Goal: Task Accomplishment & Management: Complete application form

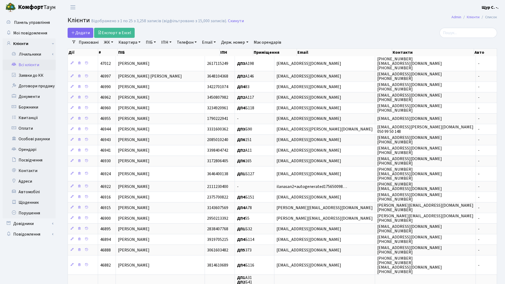
select select "25"
click at [75, 30] on link "Додати" at bounding box center [81, 33] width 26 height 10
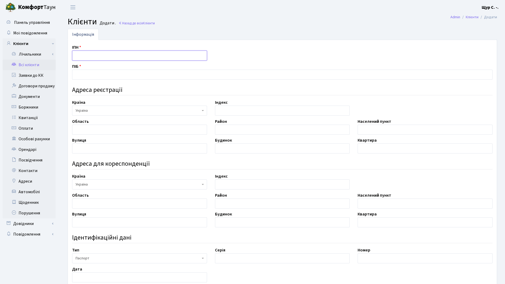
click at [98, 54] on input "text" at bounding box center [139, 56] width 135 height 10
type input "2633119783"
click at [95, 75] on input "text" at bounding box center [282, 75] width 420 height 10
type input "Крисак Лілія Яківна"
click at [95, 127] on input "text" at bounding box center [139, 130] width 135 height 10
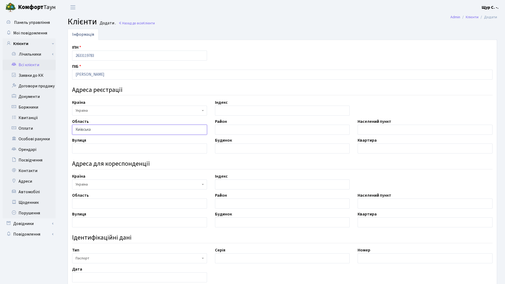
type input "Київська"
click at [231, 131] on input "text" at bounding box center [282, 130] width 135 height 10
type input "Фастівський"
click at [382, 127] on input "text" at bounding box center [425, 130] width 135 height 10
type input "с.Малютянка"
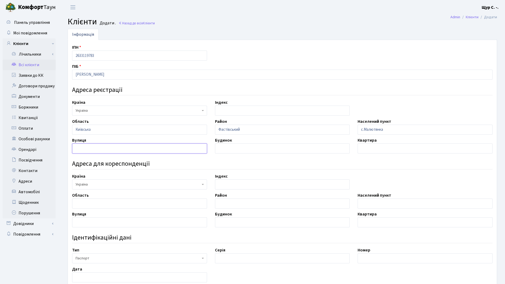
click at [86, 146] on input "text" at bounding box center [139, 149] width 135 height 10
type input "Дачна"
click at [227, 150] on input "text" at bounding box center [282, 149] width 135 height 10
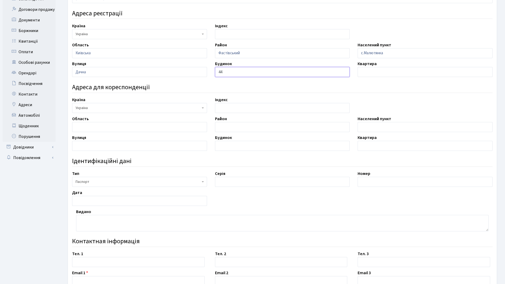
scroll to position [80, 0]
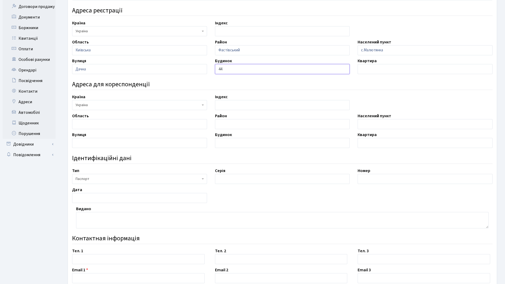
type input "44"
click at [235, 177] on input "text" at bounding box center [282, 179] width 135 height 10
type input "СК"
click at [379, 182] on input "text" at bounding box center [425, 179] width 135 height 10
type input "384670"
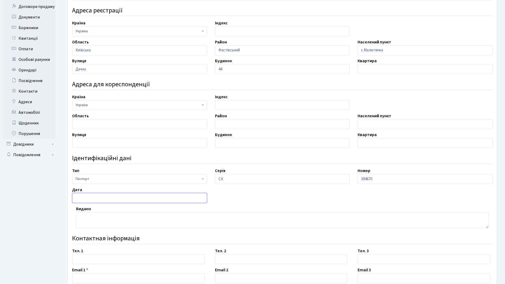
click at [89, 197] on input "text" at bounding box center [139, 198] width 135 height 10
type input "13.11.1996"
click at [104, 221] on textarea at bounding box center [282, 220] width 412 height 16
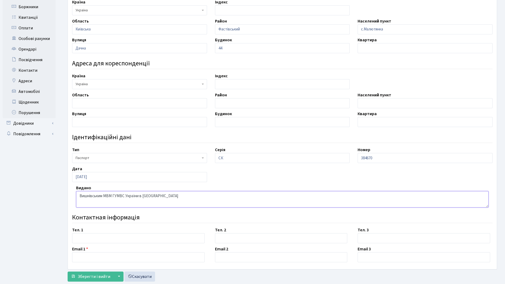
scroll to position [114, 0]
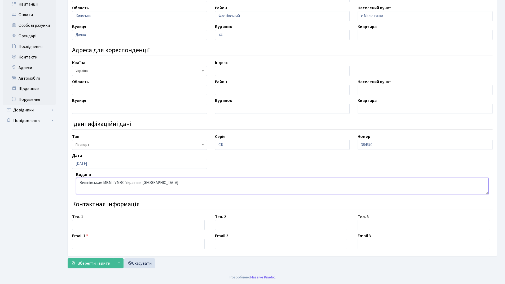
type textarea "Вишнівським МВМ ГУМВС України в Київській області"
click at [104, 228] on input "text" at bounding box center [138, 225] width 133 height 10
type input "097-284-45-49"
click at [86, 240] on input "text" at bounding box center [138, 244] width 133 height 10
type input "bkuzmenkobl@gmail.com"
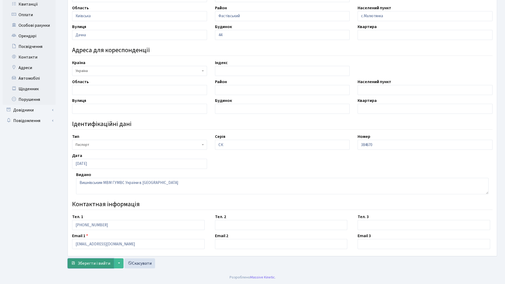
click at [88, 266] on span "Зберегти і вийти" at bounding box center [94, 264] width 33 height 6
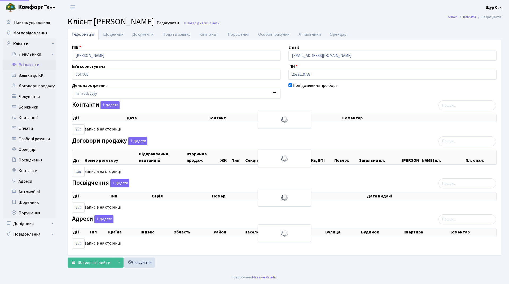
select select "25"
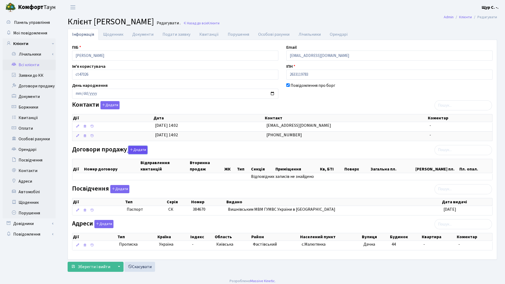
click at [134, 149] on button "Додати" at bounding box center [137, 150] width 19 height 8
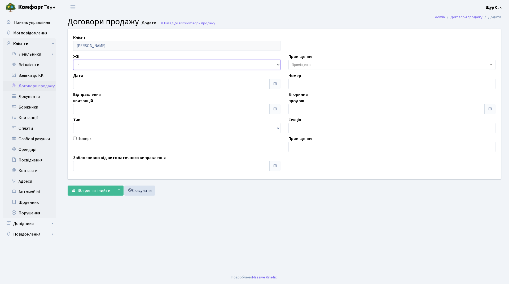
click at [103, 65] on select "- ДП1, вул. Некрасова, 10а ДП2, вул. Некрасова, 12а ДП3, вул. Некрасова, 10 ДП4…" at bounding box center [176, 65] width 207 height 10
select select "338"
click at [73, 60] on select "- ДП1, вул. Некрасова, 10а ДП2, вул. Некрасова, 12а ДП3, вул. Некрасова, 10 ДП4…" at bounding box center [176, 65] width 207 height 10
select select
click at [92, 111] on input "text" at bounding box center [171, 109] width 196 height 10
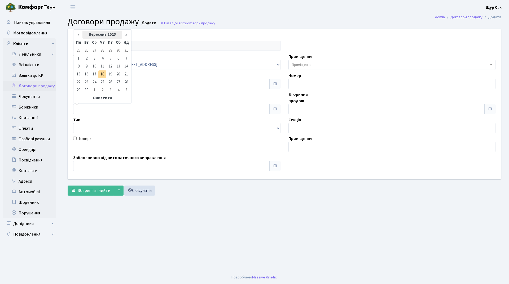
click at [105, 36] on th "Вересень 2025" at bounding box center [102, 35] width 40 height 8
click at [121, 56] on span "Кві" at bounding box center [122, 56] width 12 height 14
click at [85, 51] on td "1" at bounding box center [86, 51] width 8 height 8
type input "01.04.2025"
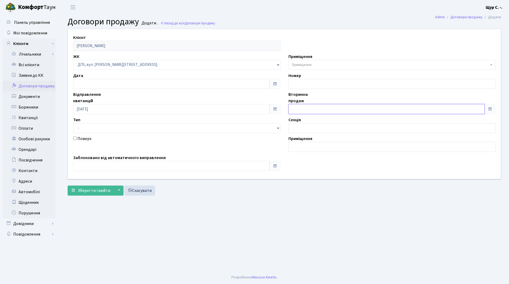
click at [310, 108] on input "text" at bounding box center [386, 109] width 196 height 10
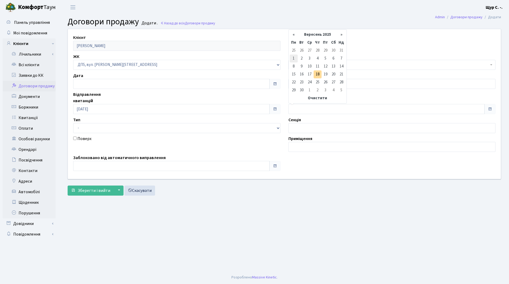
click at [294, 60] on td "1" at bounding box center [294, 59] width 8 height 8
type input "01.09.2025"
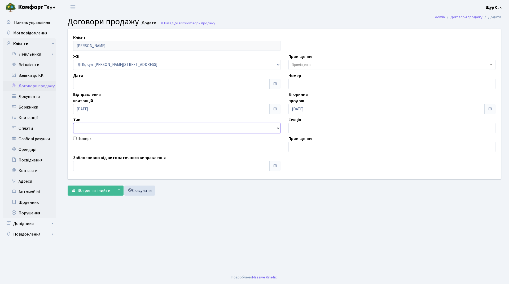
click at [135, 129] on select "- Квартира Комерція Нежитлове Паркінг П1001" at bounding box center [176, 128] width 207 height 10
select select "269"
click at [73, 123] on select "- Квартира Комерція Нежитлове Паркінг П1001" at bounding box center [176, 128] width 207 height 10
click at [304, 67] on span "Приміщення" at bounding box center [302, 64] width 20 height 5
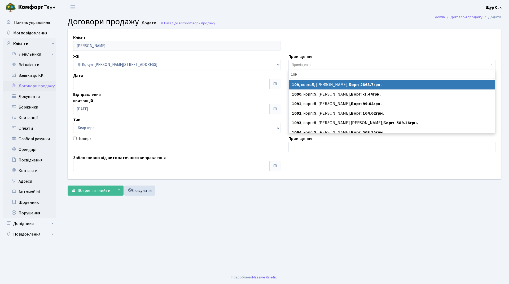
type input "109"
select select "45707"
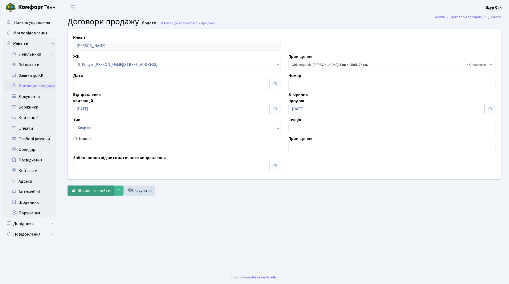
click at [85, 191] on span "Зберегти і вийти" at bounding box center [94, 191] width 33 height 6
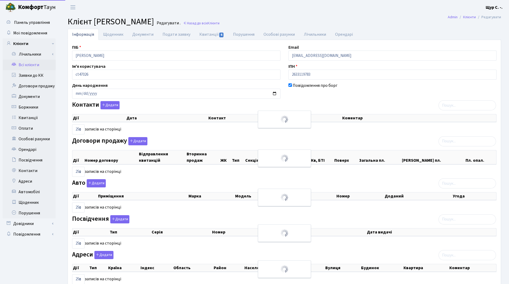
select select "25"
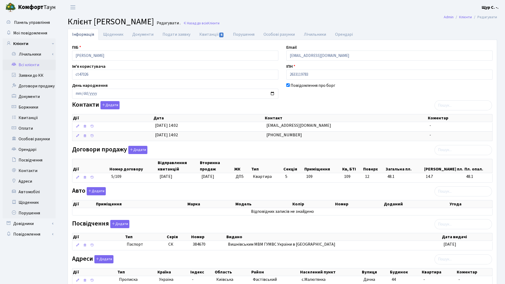
click at [31, 63] on link "Всі клієнти" at bounding box center [29, 65] width 53 height 11
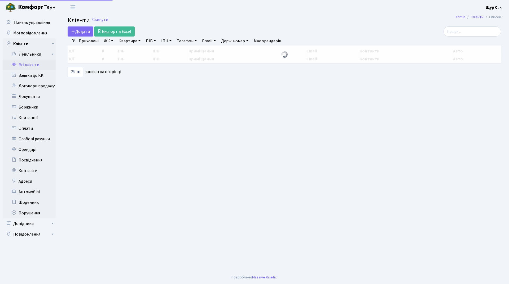
select select "25"
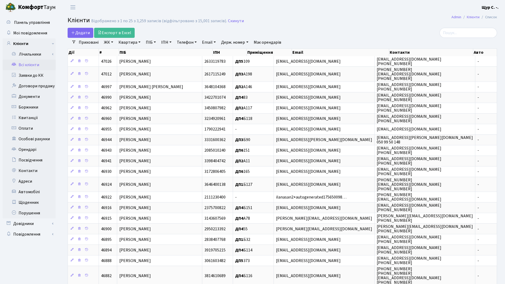
click at [128, 43] on link "Квартира" at bounding box center [129, 42] width 26 height 9
type input "109"
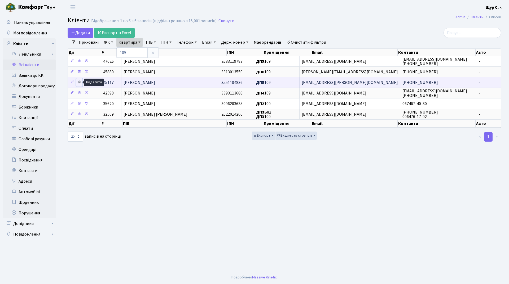
click at [78, 82] on icon at bounding box center [79, 82] width 4 height 4
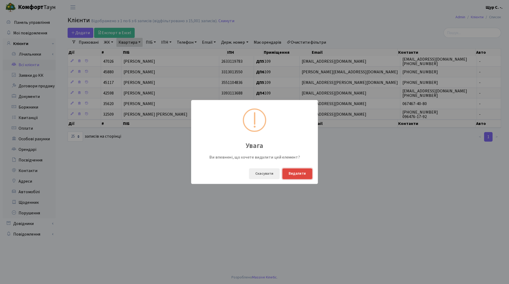
click at [302, 173] on button "Видалити" at bounding box center [297, 174] width 30 height 11
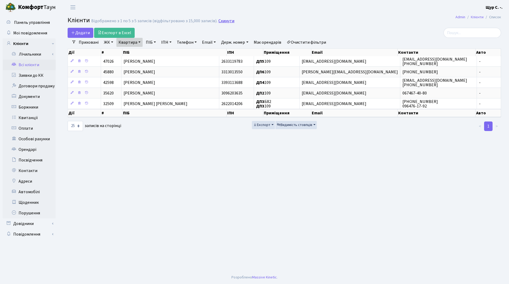
click at [229, 20] on link "Скинути" at bounding box center [226, 21] width 16 height 5
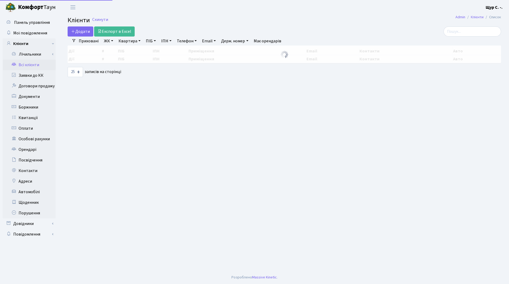
select select "25"
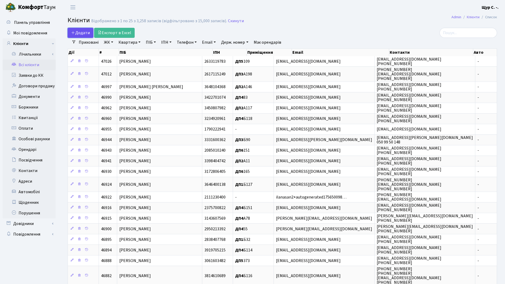
click at [86, 31] on span "Додати" at bounding box center [80, 33] width 19 height 6
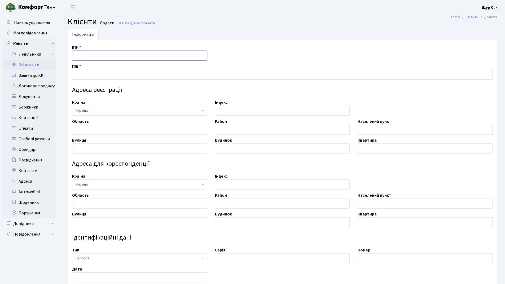
click at [89, 56] on input "text" at bounding box center [139, 56] width 135 height 10
type input "3467102342"
click at [79, 74] on input "text" at bounding box center [282, 75] width 420 height 10
type input "[PERSON_NAME]"
click at [95, 129] on input "text" at bounding box center [139, 130] width 135 height 10
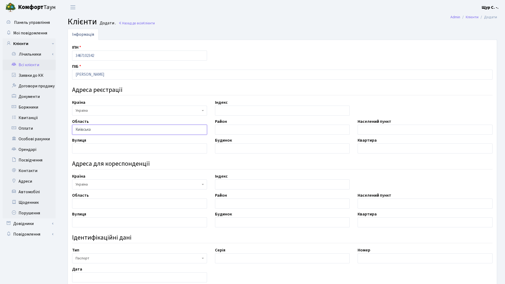
type input "Київська"
click at [240, 130] on input "text" at bounding box center [282, 130] width 135 height 10
type input "Бучанський"
click at [373, 132] on input "text" at bounding box center [425, 130] width 135 height 10
type input "Бородянка"
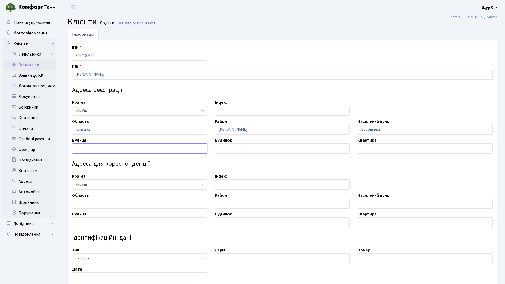
click at [95, 148] on input "text" at bounding box center [139, 149] width 135 height 10
type input "Чернігівська"
click at [227, 151] on input "text" at bounding box center [282, 149] width 135 height 10
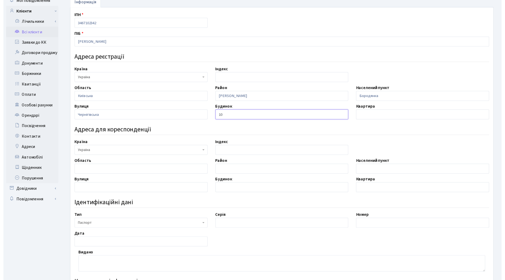
scroll to position [106, 0]
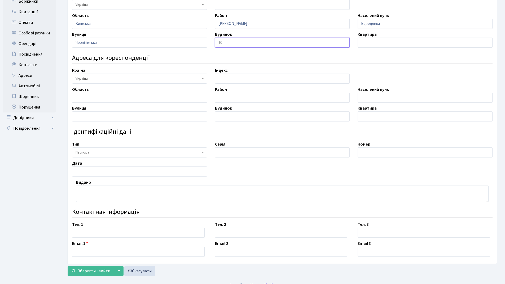
type input "10"
click at [190, 154] on span "Паспорт" at bounding box center [138, 152] width 125 height 5
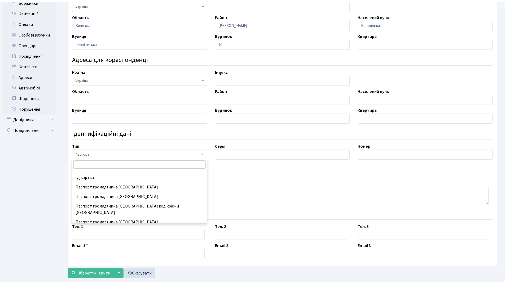
scroll to position [70, 0]
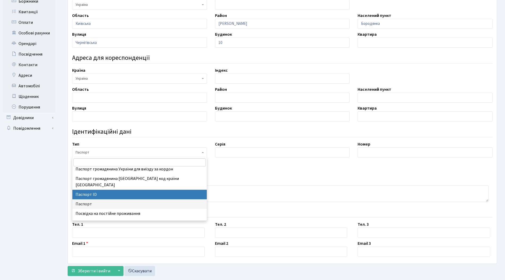
select select "34"
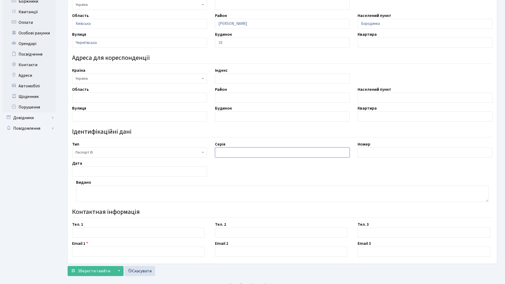
click at [250, 150] on input "text" at bounding box center [282, 153] width 135 height 10
type input "запис №19941204-02965"
click at [387, 154] on input "text" at bounding box center [425, 153] width 135 height 10
type input "001942285"
click at [79, 172] on input "text" at bounding box center [139, 172] width 135 height 10
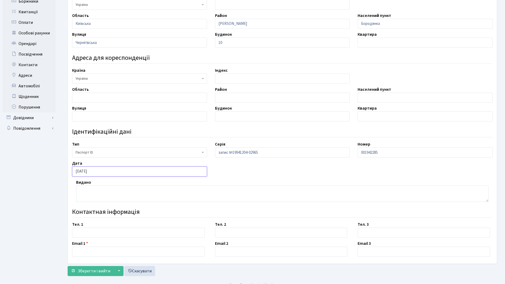
type input "06.06.2018"
click at [91, 195] on textarea at bounding box center [282, 194] width 412 height 16
type textarea "орган, що видав 8032"
click at [85, 231] on input "text" at bounding box center [138, 233] width 133 height 10
type input "093-165-89-71"
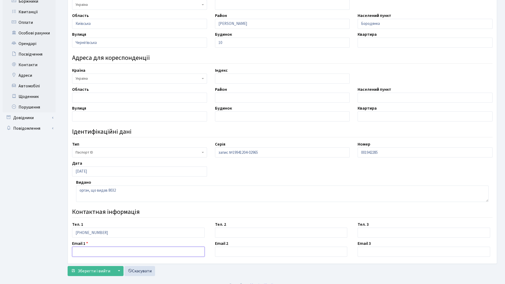
click at [91, 253] on input "text" at bounding box center [138, 252] width 133 height 10
type input "skrinik.irina@gmail.com"
click at [91, 270] on span "Зберегти і вийти" at bounding box center [94, 271] width 33 height 6
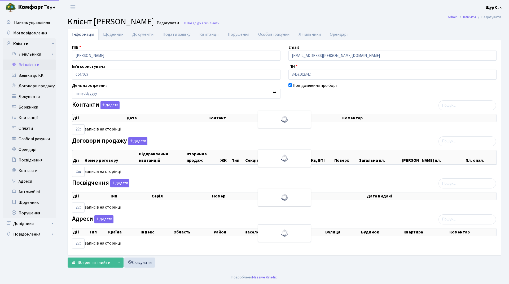
select select "25"
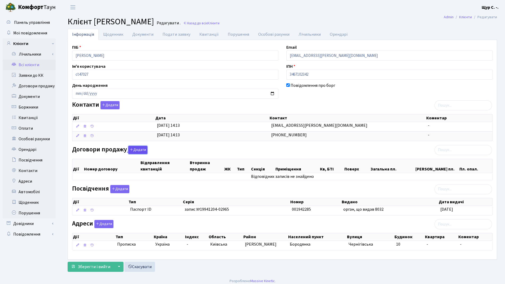
click at [132, 153] on button "Додати" at bounding box center [137, 150] width 19 height 8
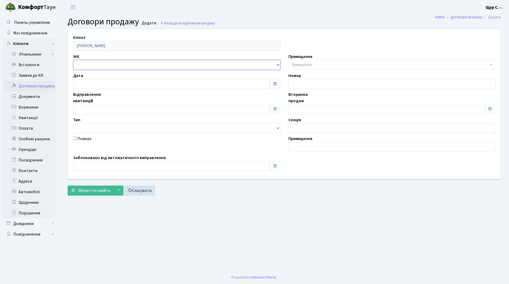
click at [107, 69] on select "- ДП1, вул. [PERSON_NAME][STREET_ADDRESS]. [PERSON_NAME][STREET_ADDRESS]. [PERS…" at bounding box center [176, 65] width 207 height 10
select select "310"
click at [73, 60] on select "- ДП1, вул. [PERSON_NAME][STREET_ADDRESS]. [PERSON_NAME][STREET_ADDRESS]. [PERS…" at bounding box center [176, 65] width 207 height 10
select select
click at [87, 110] on input "text" at bounding box center [171, 109] width 196 height 10
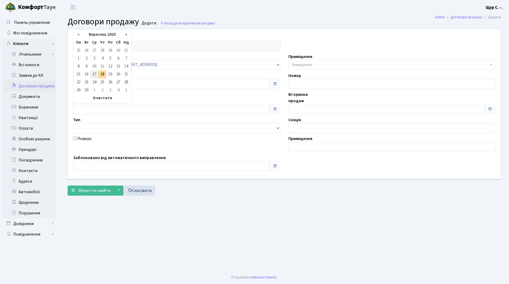
click at [97, 72] on td "17" at bounding box center [94, 75] width 8 height 8
type input "[DATE]"
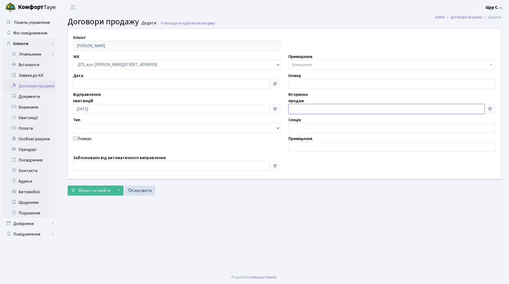
click at [314, 106] on input "text" at bounding box center [386, 109] width 196 height 10
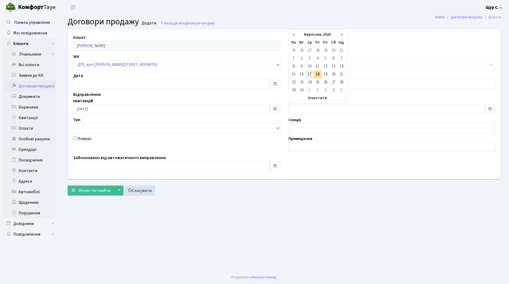
click at [309, 74] on td "17" at bounding box center [310, 75] width 8 height 8
type input "[DATE]"
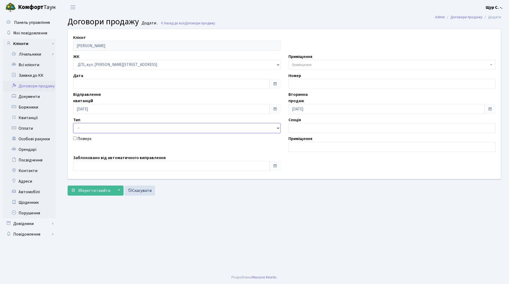
click at [179, 126] on select "- Квартира Комерція Нежитлове Паркінг П1001" at bounding box center [176, 128] width 207 height 10
select select "269"
click at [73, 123] on select "- Квартира Комерція Нежитлове Паркінг П1001" at bounding box center [176, 128] width 207 height 10
click at [321, 64] on span "Приміщення" at bounding box center [390, 64] width 197 height 5
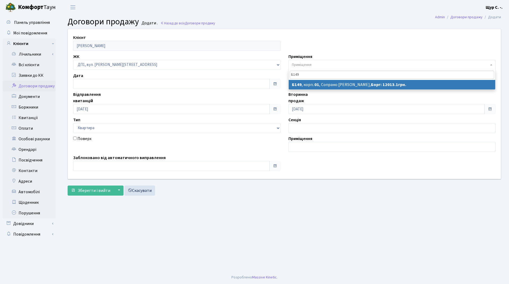
type input "Б149"
select select "30511"
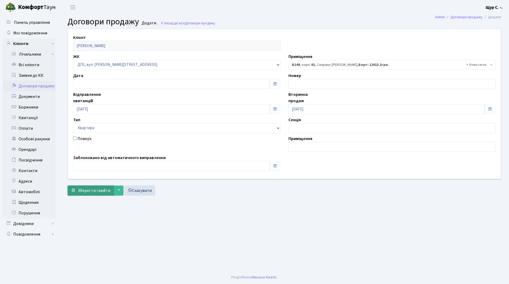
click at [88, 191] on span "Зберегти і вийти" at bounding box center [94, 191] width 33 height 6
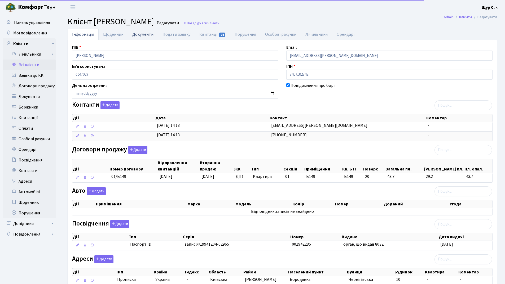
click at [146, 34] on link "Документи" at bounding box center [143, 34] width 30 height 11
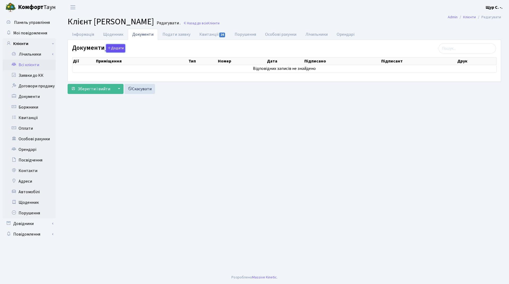
click at [118, 46] on button "Додати" at bounding box center [115, 48] width 19 height 8
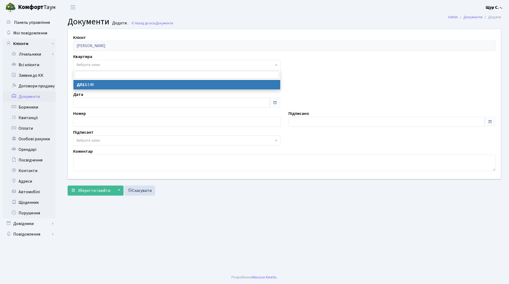
click at [106, 63] on span "Вибрати запис" at bounding box center [175, 64] width 197 height 5
select select "178688"
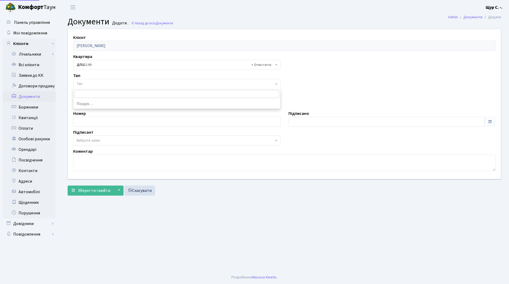
click at [99, 85] on span "Тип" at bounding box center [175, 83] width 197 height 5
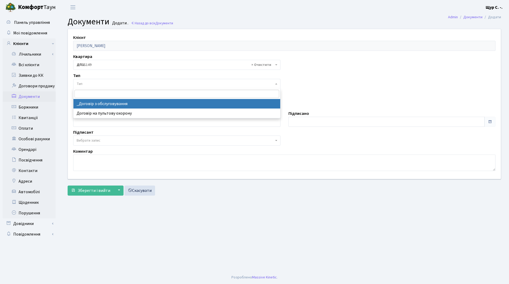
select select "289"
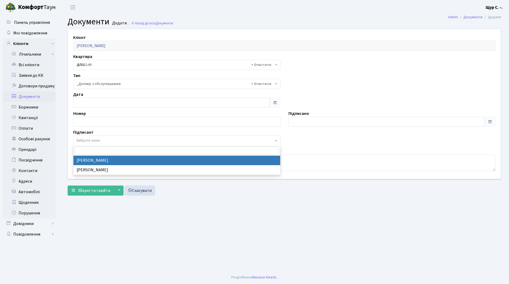
click at [98, 140] on span "Вибрати запис" at bounding box center [89, 140] width 24 height 5
select select "74"
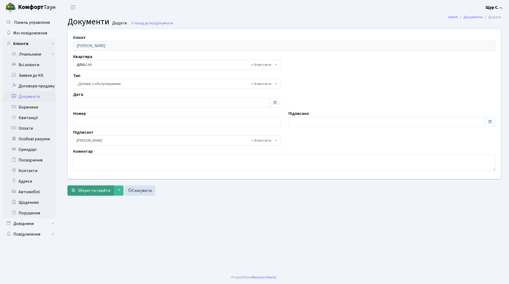
click at [84, 195] on button "Зберегти і вийти" at bounding box center [91, 191] width 46 height 10
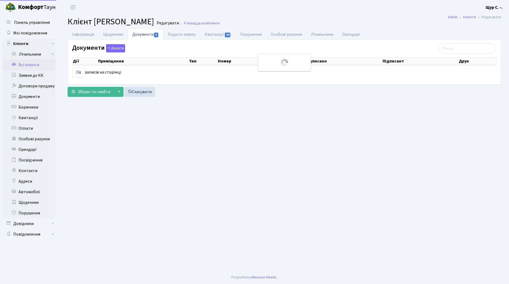
select select "25"
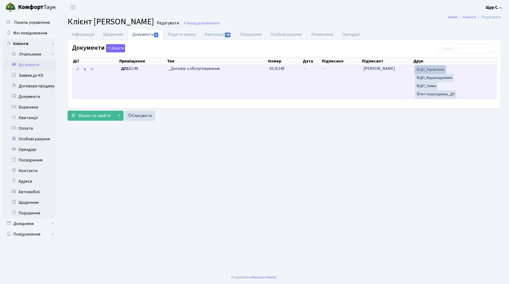
click at [432, 67] on link "ДП_Управління" at bounding box center [430, 70] width 31 height 8
click at [439, 80] on link "ДП_Відшкодування" at bounding box center [434, 78] width 39 height 8
click at [426, 88] on link "ДП_Заява" at bounding box center [426, 86] width 23 height 8
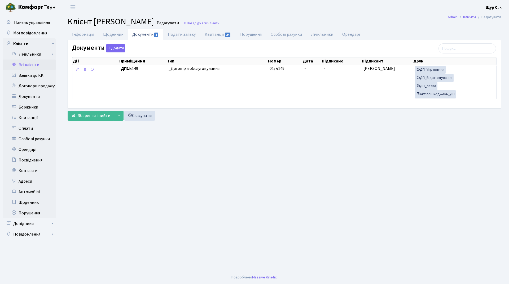
click at [25, 63] on link "Всі клієнти" at bounding box center [29, 65] width 53 height 11
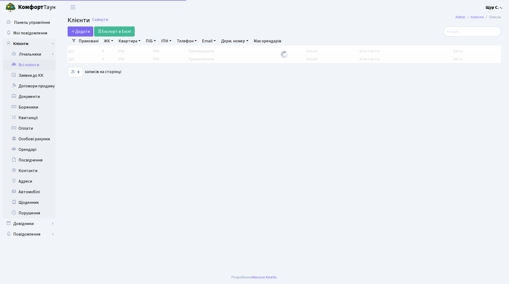
select select "25"
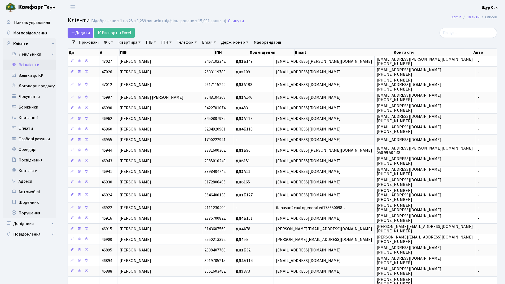
click at [136, 41] on link "Квартира" at bounding box center [129, 42] width 26 height 9
type input "б149"
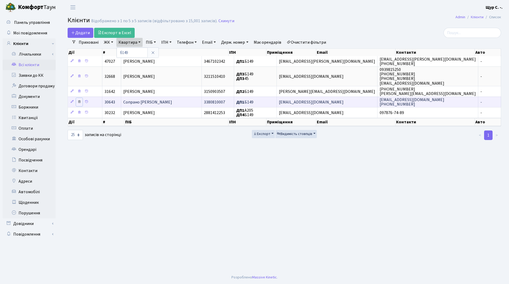
click at [78, 100] on icon at bounding box center [79, 102] width 4 height 4
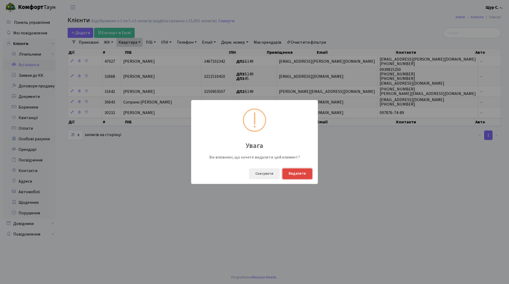
click at [293, 174] on button "Видалити" at bounding box center [297, 174] width 30 height 11
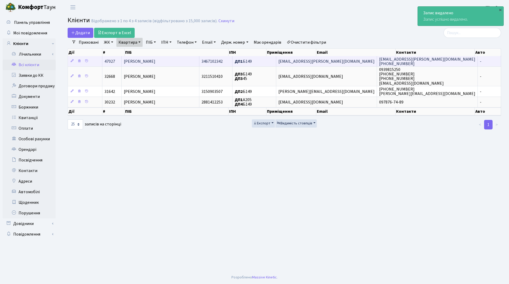
click at [194, 63] on td "Малишко Ірина Миколаївна" at bounding box center [161, 61] width 78 height 10
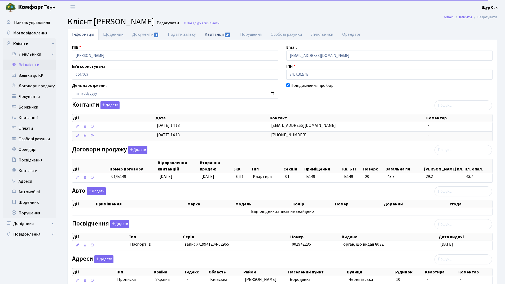
click at [212, 37] on link "Квитанції 24" at bounding box center [217, 34] width 35 height 11
select select "25"
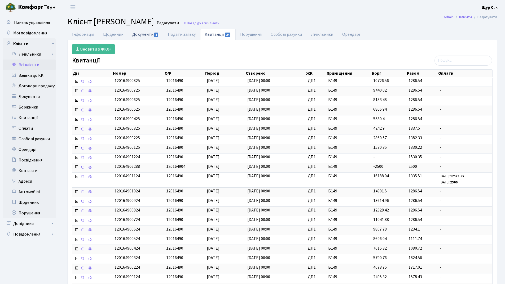
click at [140, 34] on link "Документи 1" at bounding box center [146, 34] width 36 height 11
select select "25"
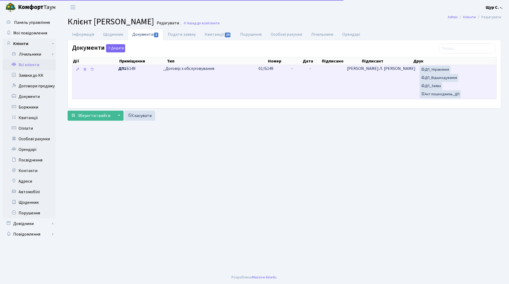
click at [205, 90] on td "_Договір з обслуговування" at bounding box center [208, 82] width 95 height 34
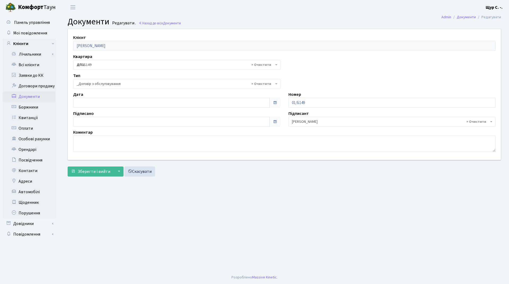
select select "289"
type input "[DATE]"
click at [149, 105] on input "[DATE]" at bounding box center [171, 103] width 196 height 10
click at [200, 207] on main "Admin Документи Редагувати Документи Редагувати . Назад до всіх Документи Клієн…" at bounding box center [284, 143] width 449 height 257
type input "[DATE]"
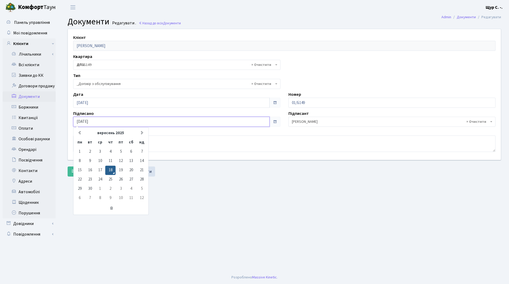
click at [136, 121] on input "[DATE]" at bounding box center [171, 122] width 196 height 10
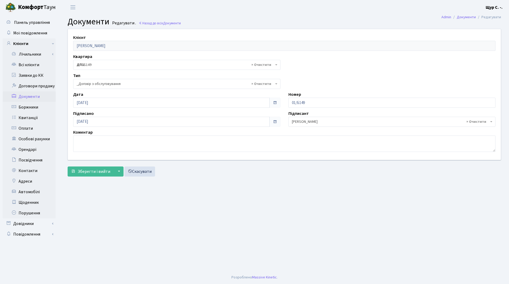
click at [193, 194] on main "Admin Документи Редагувати Документи Редагувати . Назад до всіх Документи Клієн…" at bounding box center [284, 143] width 449 height 257
click at [92, 171] on span "Зберегти і вийти" at bounding box center [94, 172] width 33 height 6
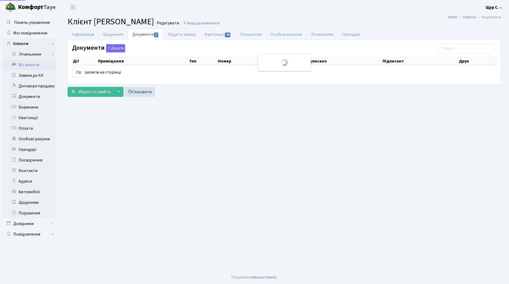
select select "25"
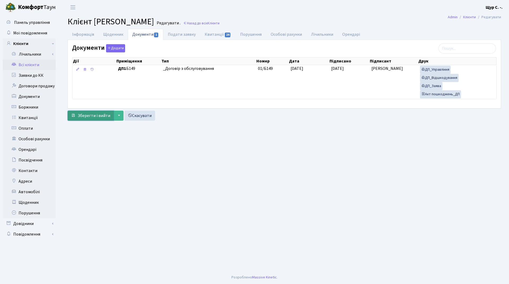
click at [85, 118] on span "Зберегти і вийти" at bounding box center [94, 116] width 33 height 6
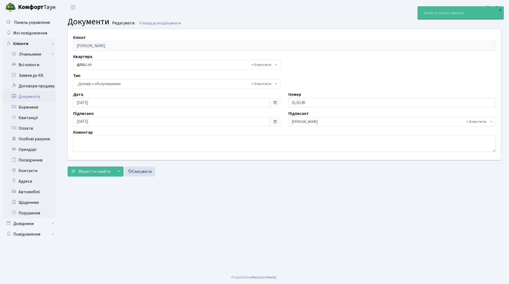
select select "289"
click at [98, 174] on span "Зберегти і вийти" at bounding box center [94, 172] width 33 height 6
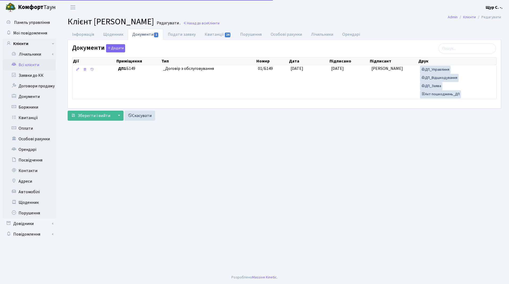
click at [33, 65] on link "Всі клієнти" at bounding box center [29, 65] width 53 height 11
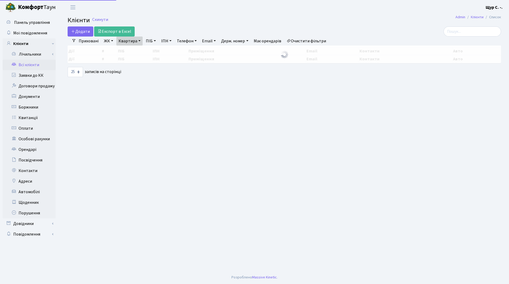
select select "25"
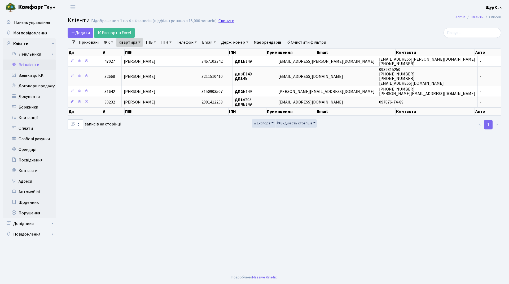
click at [223, 21] on link "Скинути" at bounding box center [226, 21] width 16 height 5
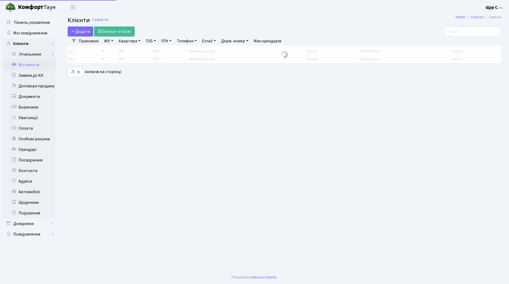
select select "25"
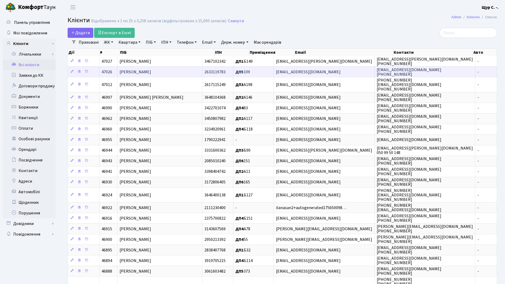
click at [151, 72] on span "[PERSON_NAME]" at bounding box center [136, 72] width 32 height 6
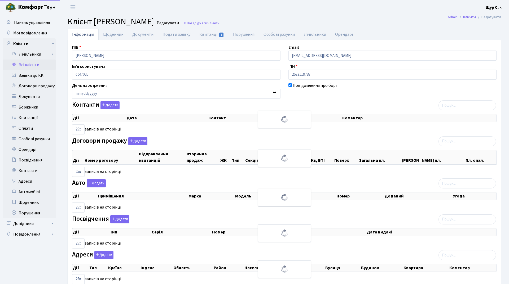
select select "25"
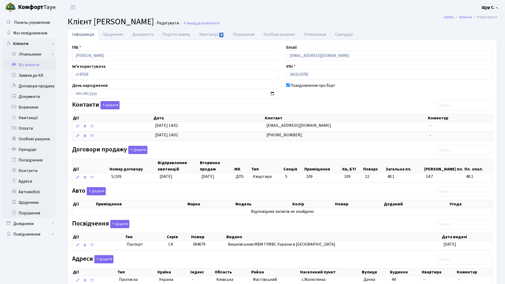
click at [29, 68] on link "Всі клієнти" at bounding box center [29, 65] width 53 height 11
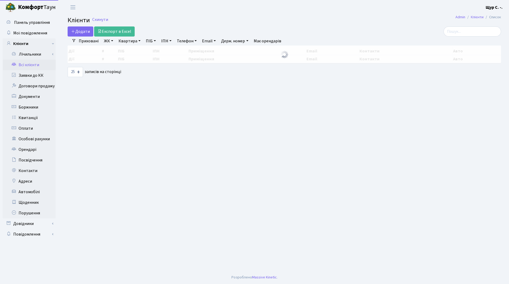
select select "25"
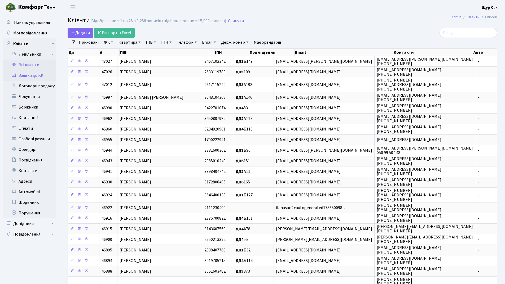
click at [31, 77] on link "Заявки до КК" at bounding box center [29, 75] width 53 height 11
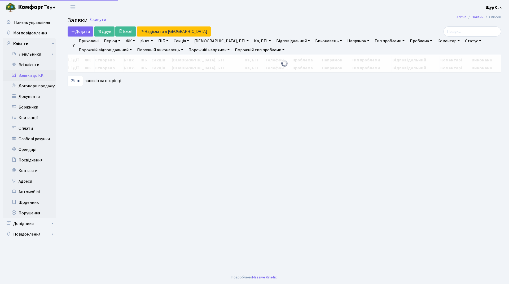
select select "25"
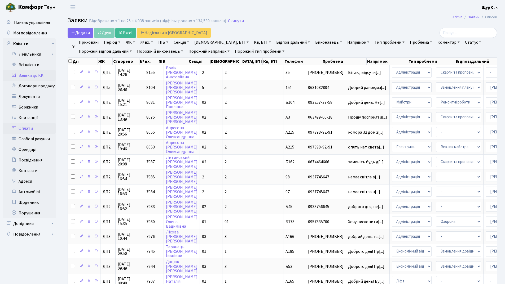
click at [24, 126] on link "Оплати" at bounding box center [29, 128] width 53 height 11
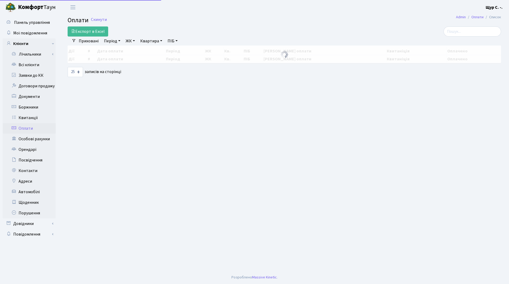
select select "25"
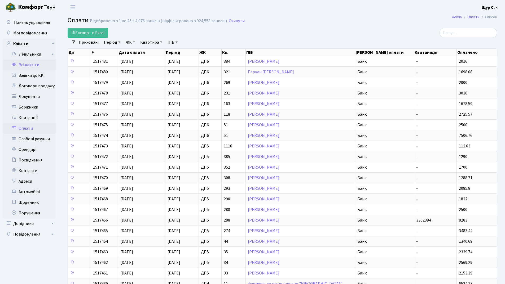
click at [29, 65] on link "Всі клієнти" at bounding box center [29, 65] width 53 height 11
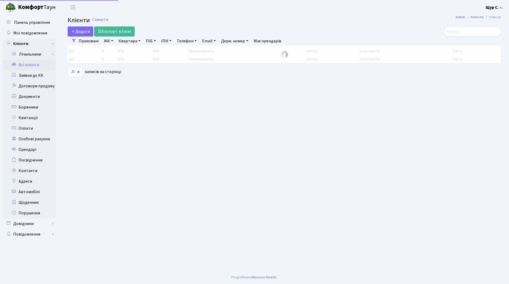
select select "25"
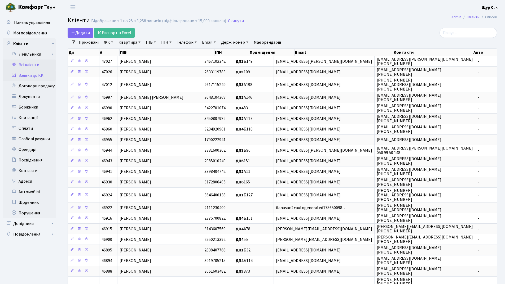
click at [34, 76] on link "Заявки до КК" at bounding box center [29, 75] width 53 height 11
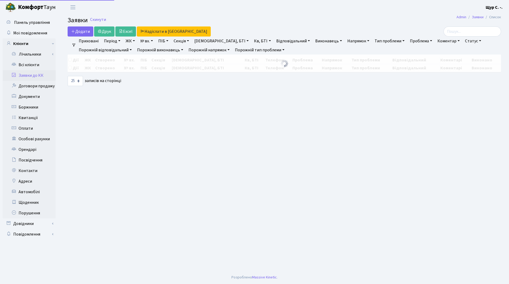
select select "25"
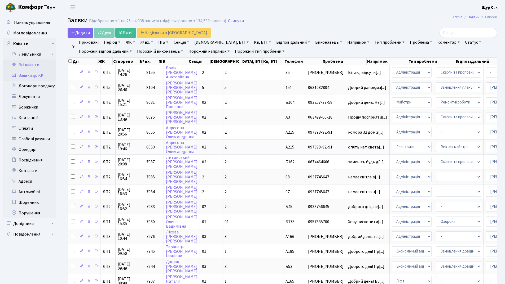
click at [31, 68] on link "Всі клієнти" at bounding box center [29, 65] width 53 height 11
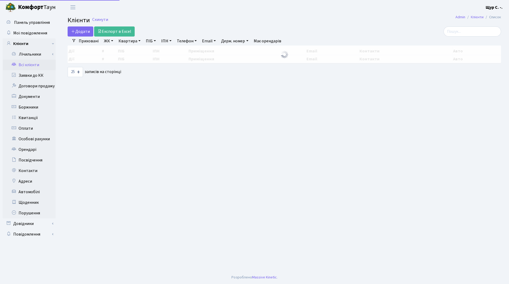
select select "25"
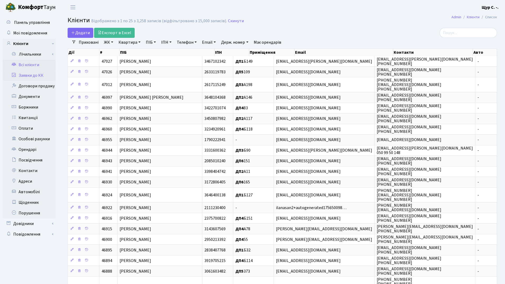
click at [32, 75] on link "Заявки до КК" at bounding box center [29, 75] width 53 height 11
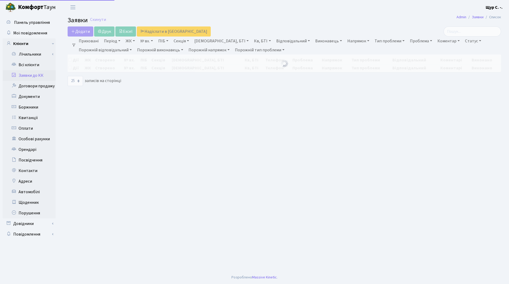
select select "25"
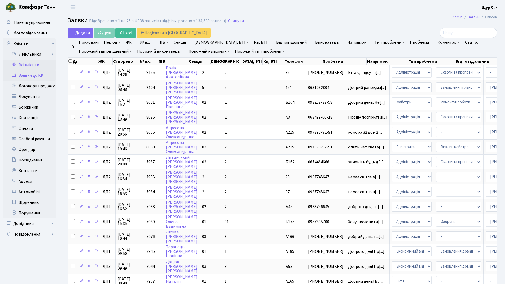
click at [16, 64] on icon at bounding box center [13, 64] width 5 height 5
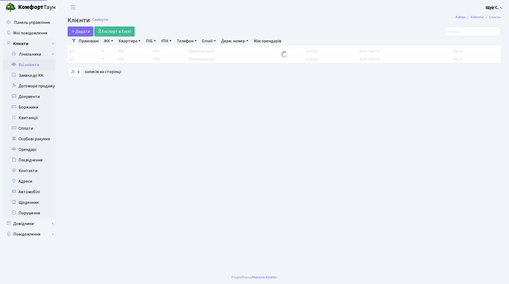
select select "25"
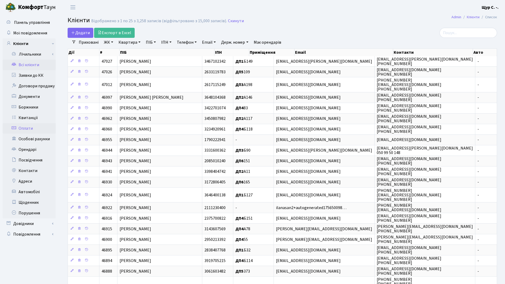
click at [25, 129] on link "Оплати" at bounding box center [29, 128] width 53 height 11
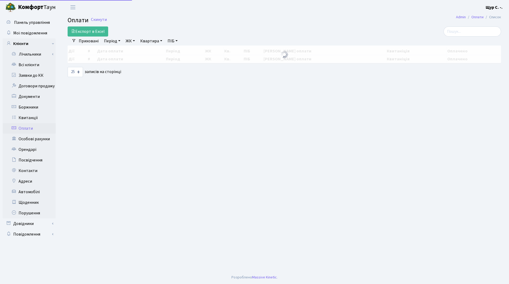
select select "25"
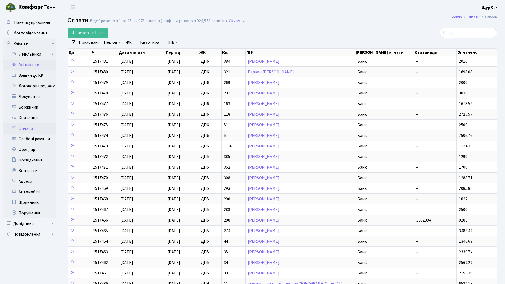
click at [27, 63] on link "Всі клієнти" at bounding box center [29, 65] width 53 height 11
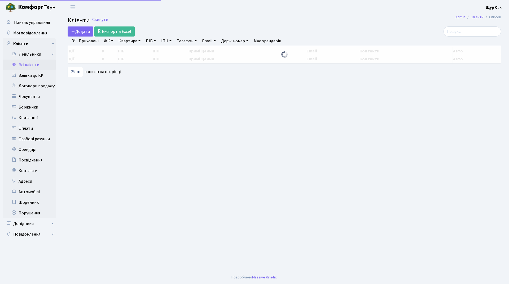
select select "25"
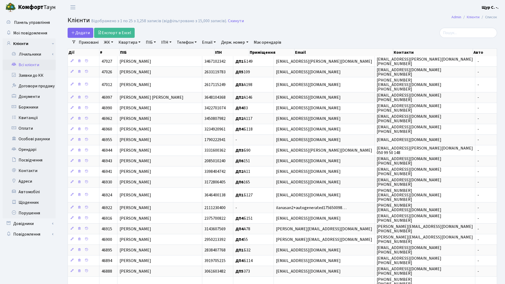
click at [124, 47] on link "Квартира" at bounding box center [129, 42] width 26 height 9
type input "168"
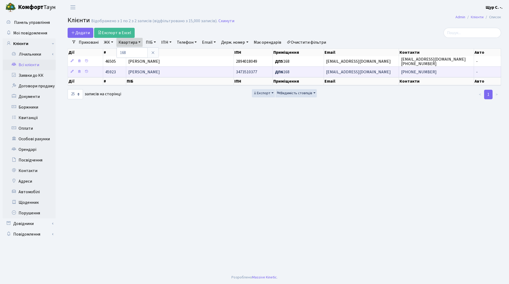
click at [144, 75] on td "[PERSON_NAME]" at bounding box center [180, 72] width 108 height 11
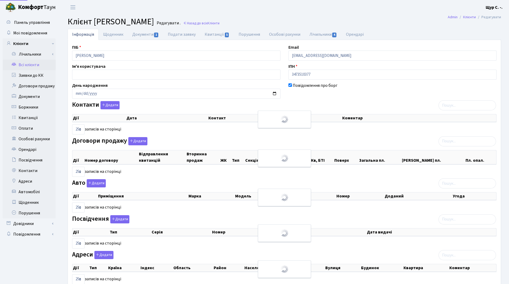
select select "25"
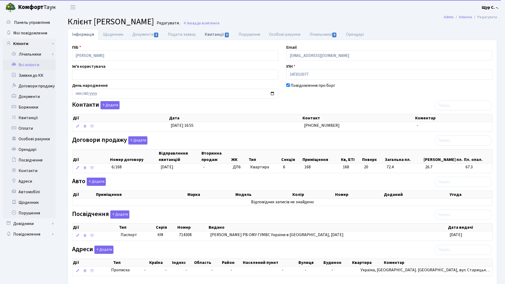
click at [212, 37] on link "Квитанції 5" at bounding box center [217, 34] width 34 height 11
select select "25"
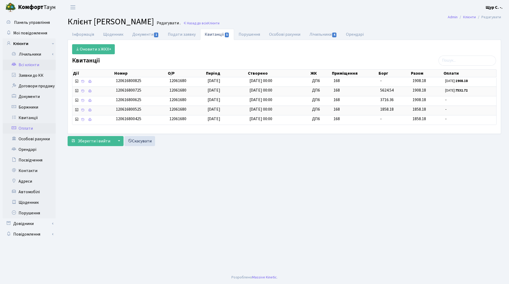
click at [28, 129] on link "Оплати" at bounding box center [29, 128] width 53 height 11
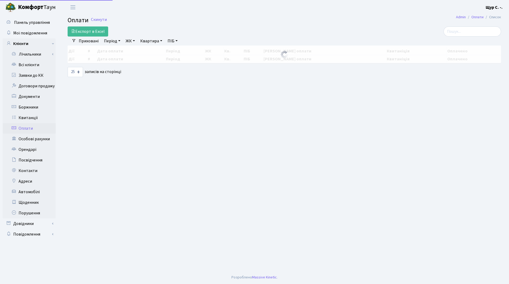
select select "25"
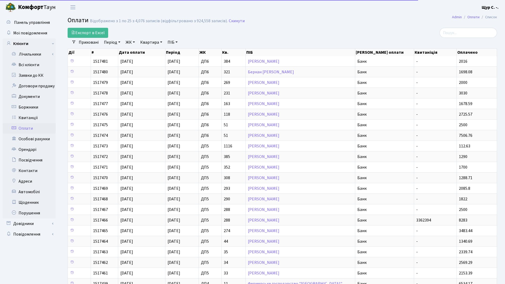
click at [149, 44] on link "Квартира" at bounding box center [151, 42] width 26 height 9
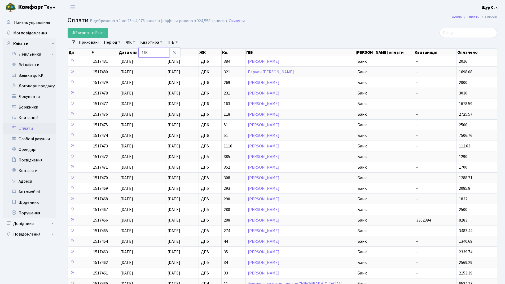
type input "168"
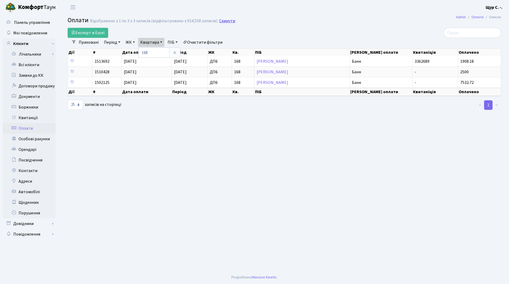
click at [227, 23] on link "Скинути" at bounding box center [227, 21] width 16 height 5
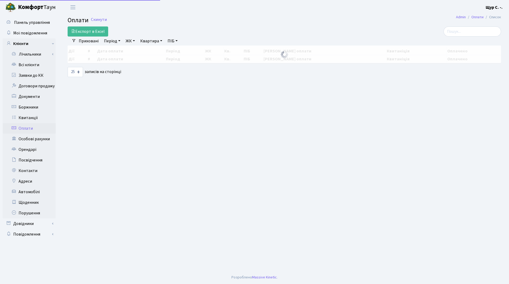
select select "25"
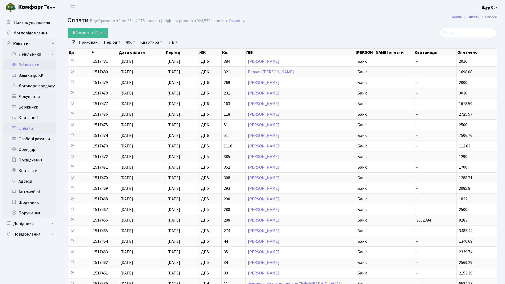
click at [29, 65] on link "Всі клієнти" at bounding box center [29, 65] width 53 height 11
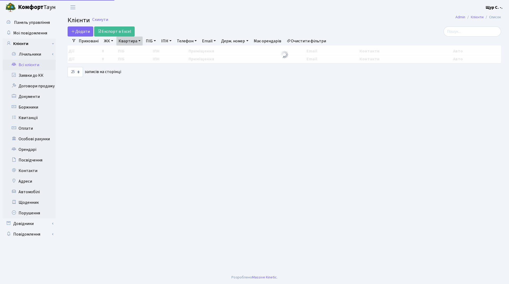
select select "25"
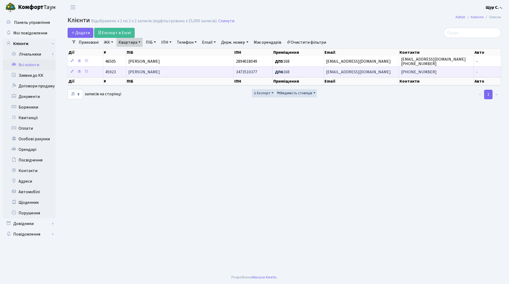
click at [160, 70] on span "[PERSON_NAME]" at bounding box center [144, 72] width 32 height 6
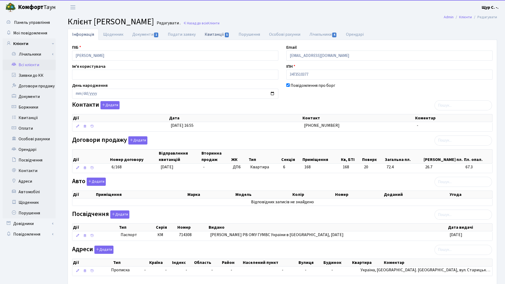
click at [208, 33] on link "Квитанції 5" at bounding box center [217, 34] width 34 height 11
select select "25"
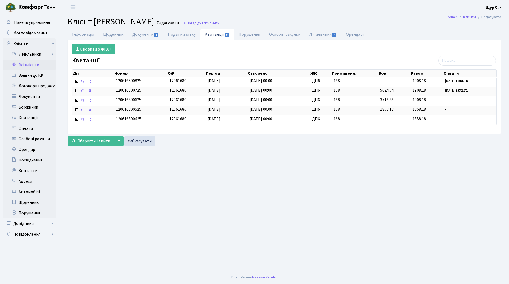
click at [35, 64] on link "Всі клієнти" at bounding box center [29, 65] width 53 height 11
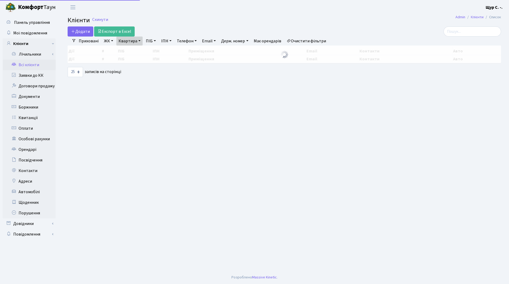
select select "25"
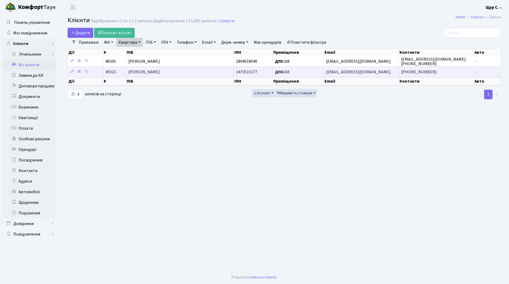
click at [153, 74] on span "[PERSON_NAME]" at bounding box center [144, 72] width 32 height 6
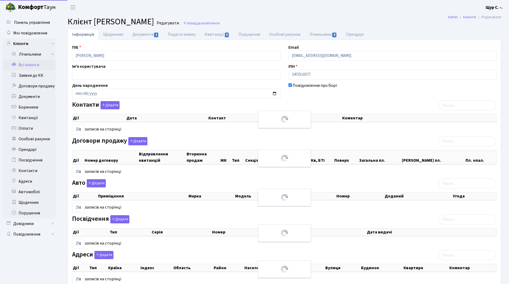
select select "25"
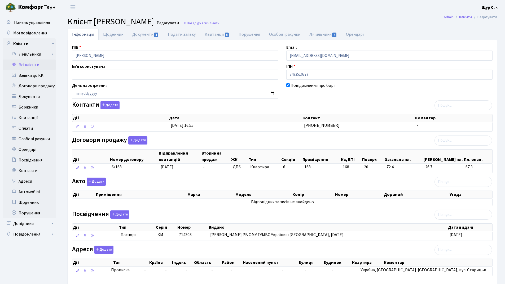
click at [38, 64] on link "Всі клієнти" at bounding box center [29, 65] width 53 height 11
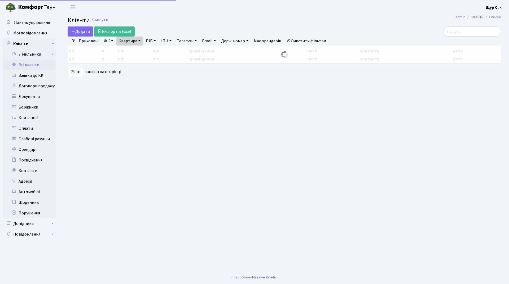
select select "25"
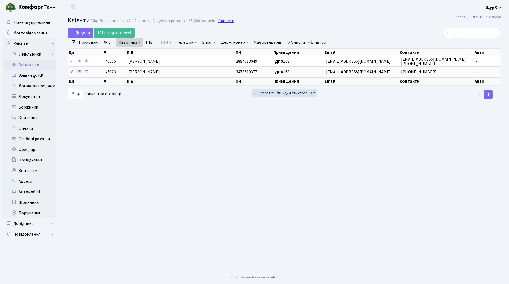
click at [223, 20] on link "Скинути" at bounding box center [226, 21] width 16 height 5
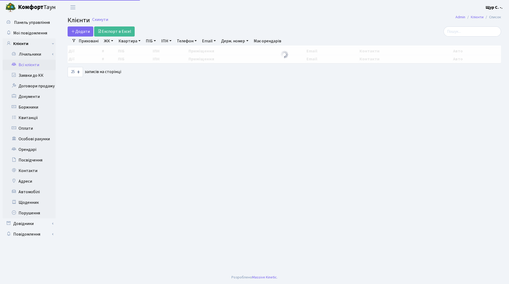
select select "25"
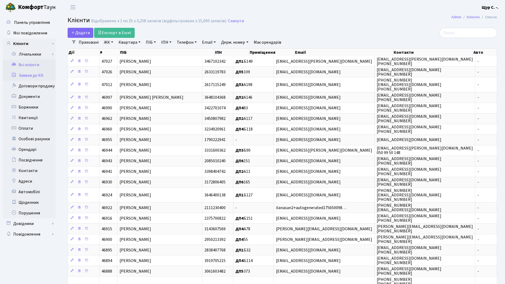
click at [34, 73] on link "Заявки до КК" at bounding box center [29, 75] width 53 height 11
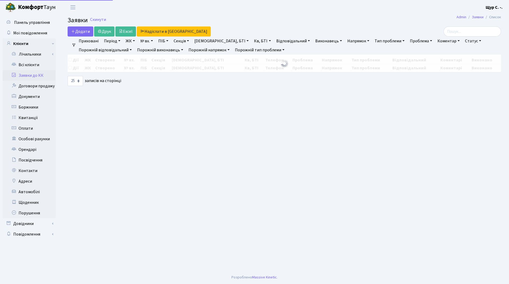
select select "25"
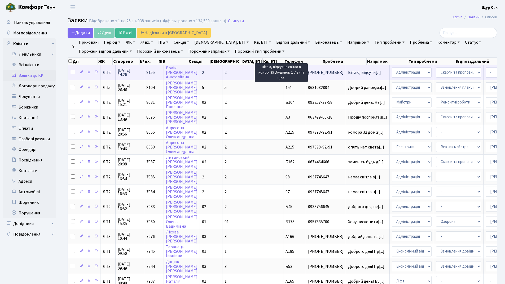
click at [348, 71] on span "Вітаю, відсутн[...]" at bounding box center [364, 73] width 33 height 6
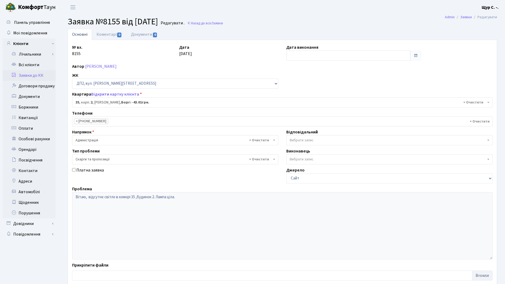
select select "36292"
select select "55"
click at [39, 65] on link "Всі клієнти" at bounding box center [29, 65] width 53 height 11
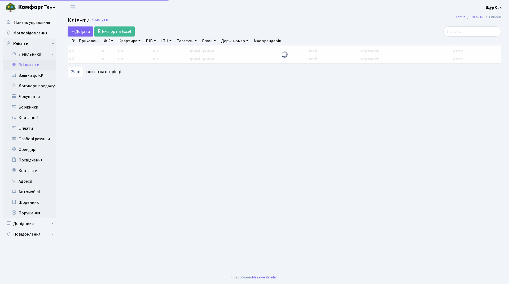
select select "25"
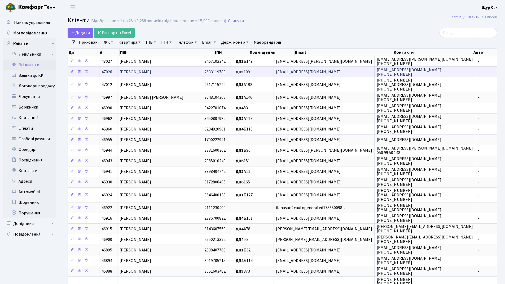
click at [163, 75] on td "[PERSON_NAME]" at bounding box center [159, 72] width 85 height 11
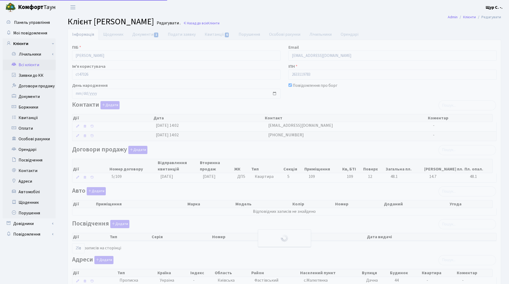
select select "25"
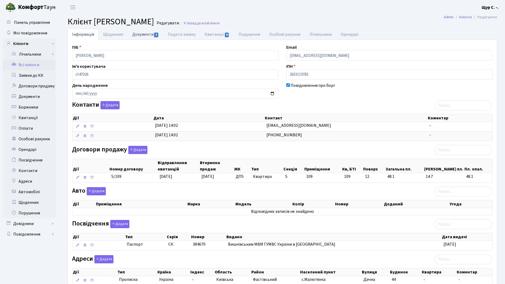
click at [145, 33] on link "Документи 1" at bounding box center [146, 34] width 36 height 11
select select "25"
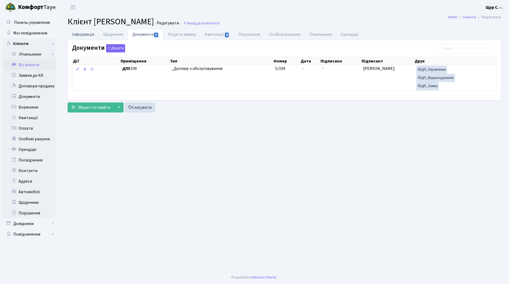
click at [81, 33] on link "Інформація" at bounding box center [83, 34] width 31 height 11
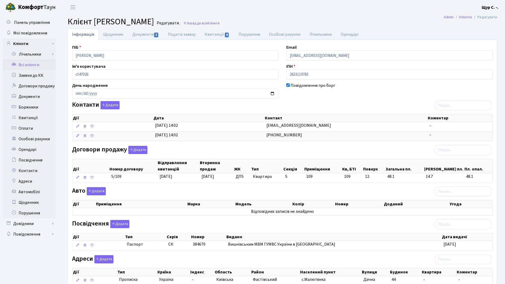
click at [35, 63] on link "Всі клієнти" at bounding box center [29, 65] width 53 height 11
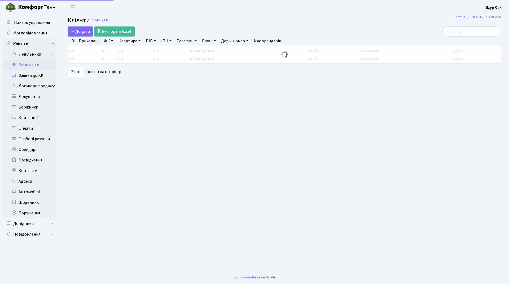
select select "25"
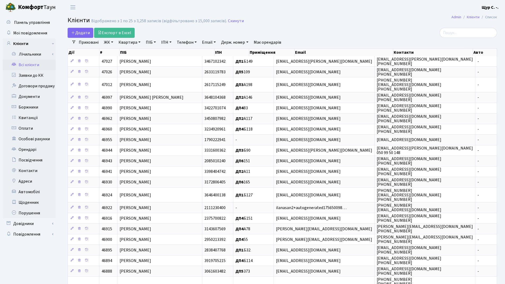
click at [124, 42] on link "Квартира" at bounding box center [129, 42] width 26 height 9
type input "234"
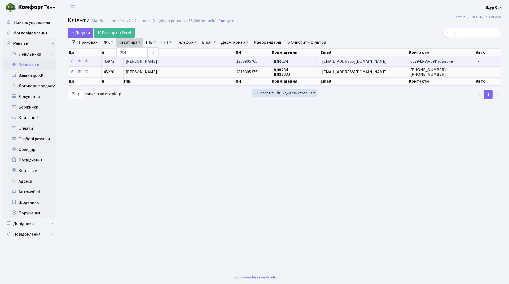
click at [188, 59] on td "[PERSON_NAME]" at bounding box center [179, 61] width 110 height 10
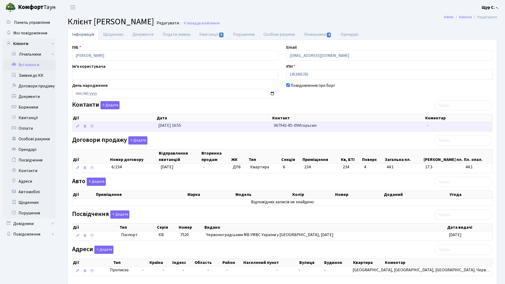
click at [252, 124] on td "[DATE] 16:55" at bounding box center [214, 126] width 116 height 9
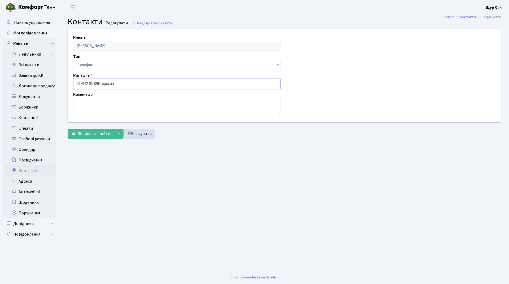
click at [83, 82] on input "067942-85-09Игорьсин" at bounding box center [176, 84] width 207 height 10
drag, startPoint x: 101, startPoint y: 83, endPoint x: 116, endPoint y: 83, distance: 15.4
click at [116, 83] on input "[PHONE_NUMBER]Игорьсин" at bounding box center [176, 84] width 207 height 10
type input "[PHONE_NUMBER]"
click at [89, 110] on textarea at bounding box center [176, 106] width 207 height 16
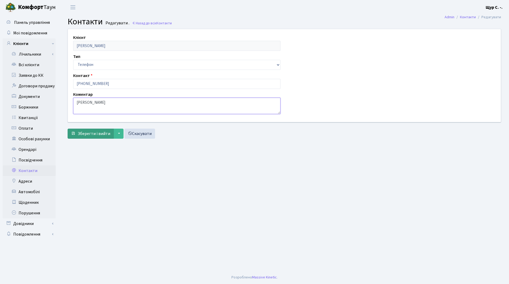
type textarea "[PERSON_NAME]"
click at [86, 135] on span "Зберегти і вийти" at bounding box center [94, 134] width 33 height 6
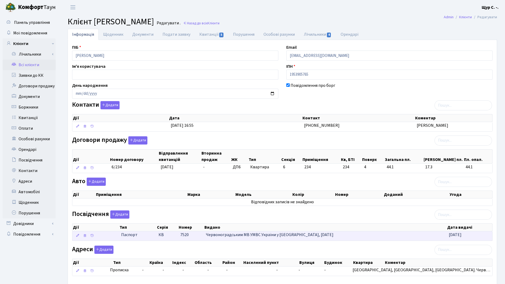
click at [178, 236] on td "7520" at bounding box center [191, 236] width 26 height 9
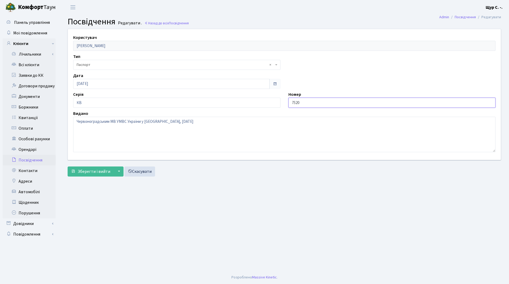
click at [292, 101] on input "7520" at bounding box center [391, 103] width 207 height 10
type input "007520"
click at [94, 170] on span "Зберегти і вийти" at bounding box center [94, 172] width 33 height 6
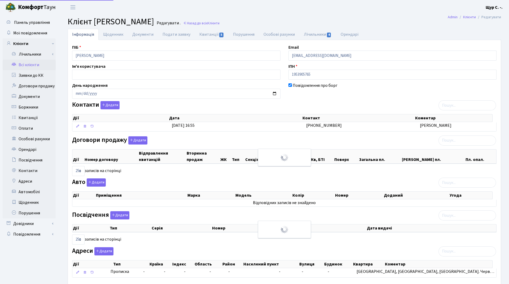
select select "25"
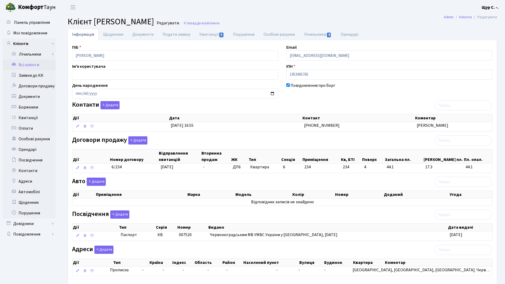
click at [27, 61] on link "Всі клієнти" at bounding box center [29, 65] width 53 height 11
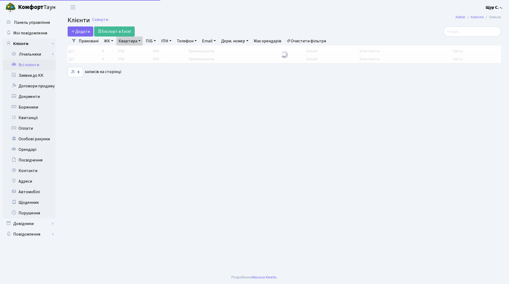
select select "25"
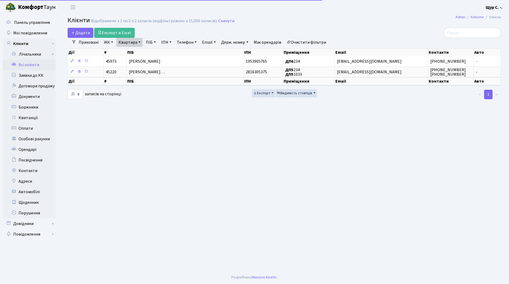
click at [140, 43] on link "Квартира" at bounding box center [129, 42] width 26 height 9
click at [134, 52] on input "234" at bounding box center [132, 53] width 31 height 10
type input "258"
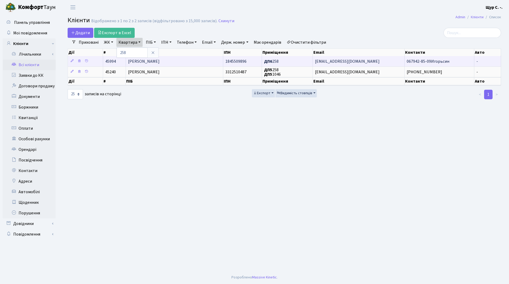
click at [145, 61] on span "[PERSON_NAME]" at bounding box center [144, 62] width 32 height 6
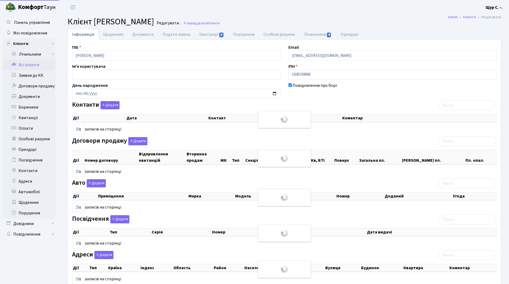
select select "25"
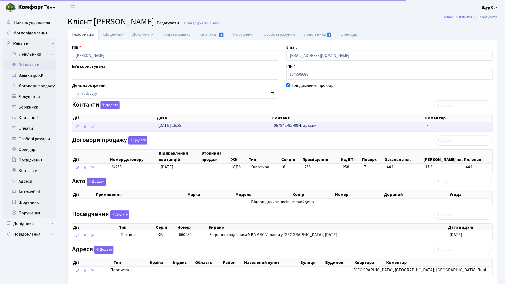
click at [261, 124] on td "31.03.2025, 16:55" at bounding box center [214, 126] width 116 height 9
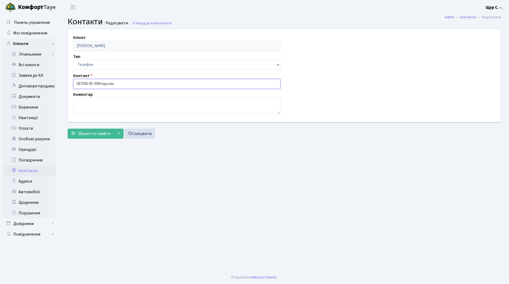
drag, startPoint x: 98, startPoint y: 82, endPoint x: 122, endPoint y: 85, distance: 24.1
click at [122, 85] on input "067942-85-09Игорьсин" at bounding box center [176, 84] width 207 height 10
click at [83, 83] on input "067942-85-09" at bounding box center [176, 84] width 207 height 10
type input "[PHONE_NUMBER]"
click at [80, 102] on textarea at bounding box center [176, 106] width 207 height 16
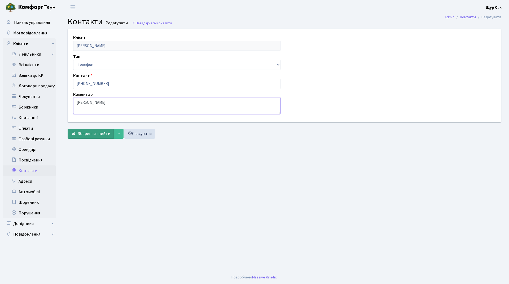
type textarea "[PERSON_NAME]"
click at [87, 129] on button "Зберегти і вийти" at bounding box center [91, 134] width 46 height 10
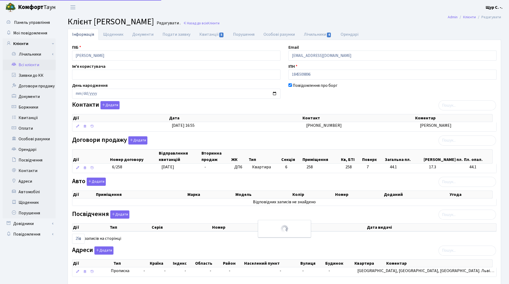
select select "25"
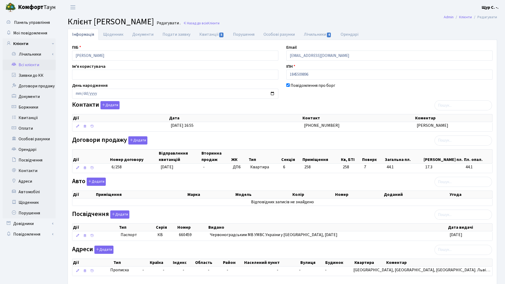
click at [35, 65] on link "Всі клієнти" at bounding box center [29, 65] width 53 height 11
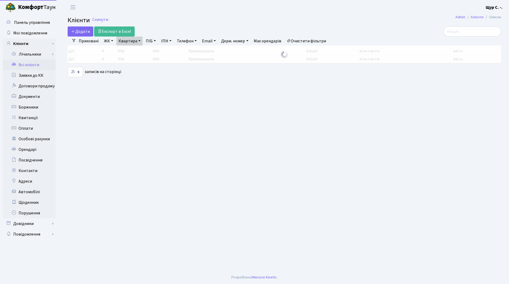
select select "25"
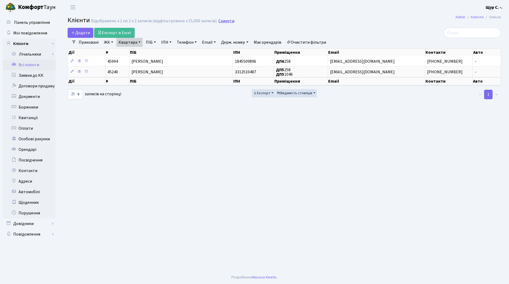
click at [220, 21] on link "Скинути" at bounding box center [226, 21] width 16 height 5
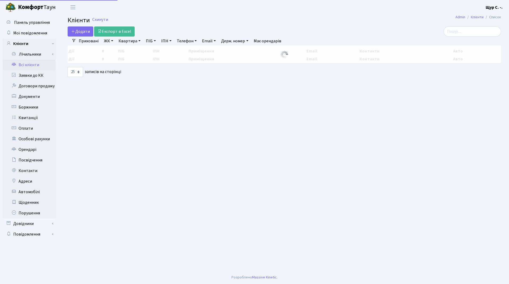
select select "25"
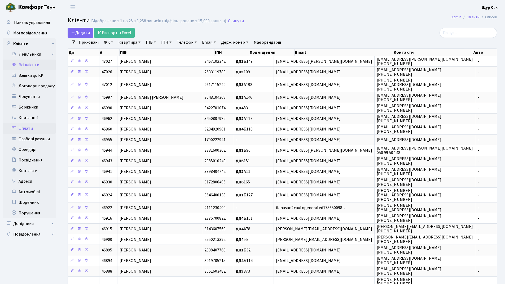
click at [26, 131] on link "Оплати" at bounding box center [29, 128] width 53 height 11
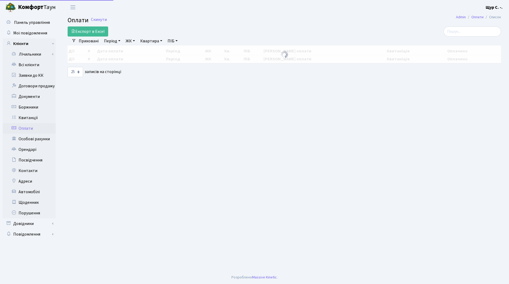
select select "25"
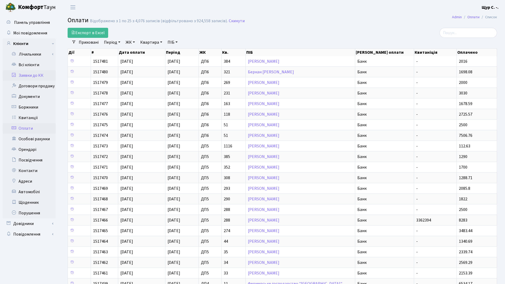
click at [40, 76] on link "Заявки до КК" at bounding box center [29, 75] width 53 height 11
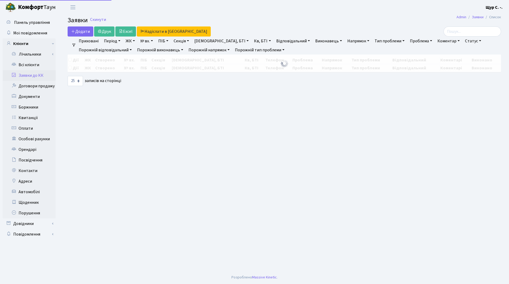
select select "25"
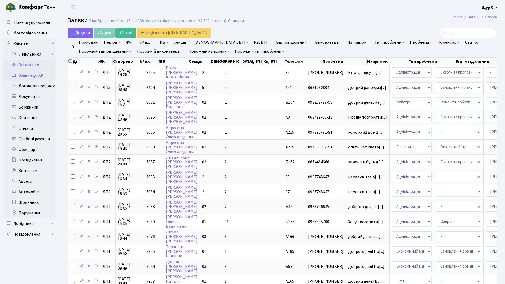
click at [33, 62] on link "Всі клієнти" at bounding box center [29, 65] width 53 height 11
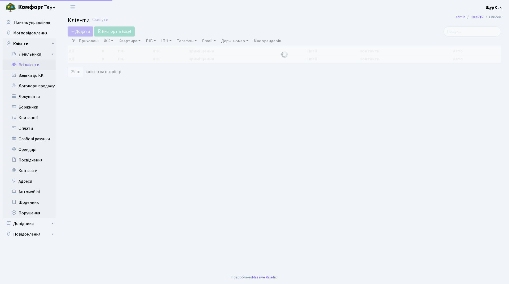
select select "25"
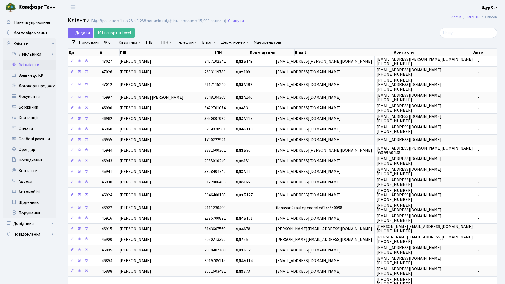
click at [125, 43] on link "Квартира" at bounding box center [129, 42] width 26 height 9
type input "1015"
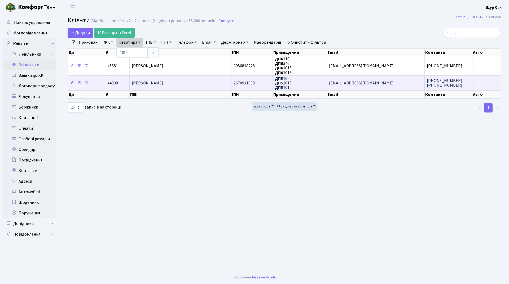
click at [147, 79] on td "[PERSON_NAME]" at bounding box center [181, 83] width 102 height 15
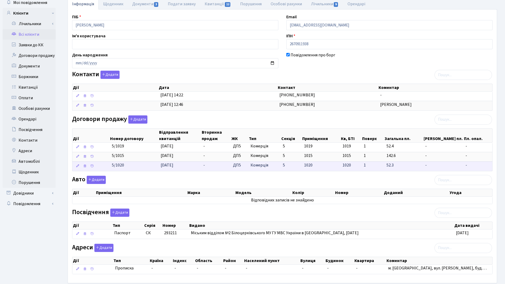
scroll to position [58, 0]
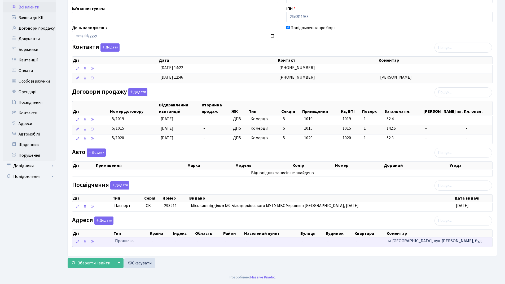
click at [236, 242] on td "-" at bounding box center [233, 242] width 21 height 9
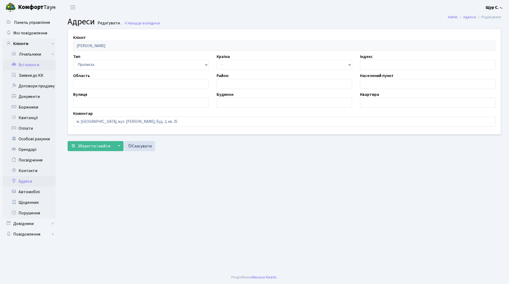
click at [26, 65] on link "Всі клієнти" at bounding box center [29, 65] width 53 height 11
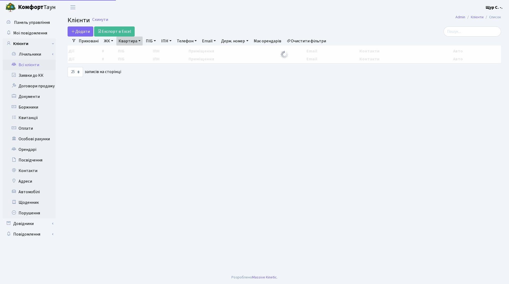
select select "25"
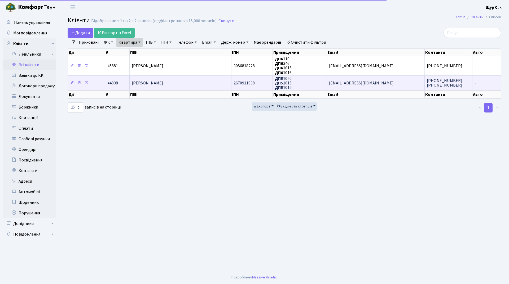
click at [146, 83] on span "[PERSON_NAME]" at bounding box center [148, 83] width 32 height 6
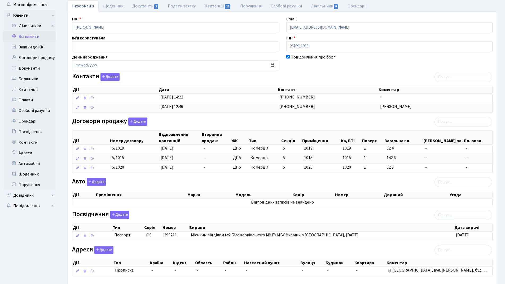
scroll to position [58, 0]
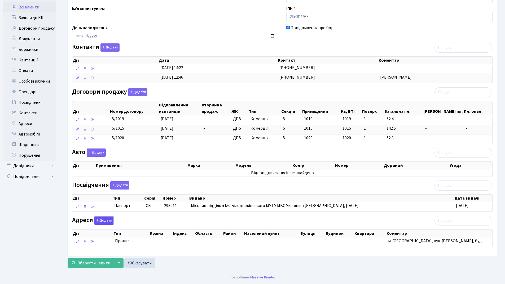
click at [101, 220] on button "Додати" at bounding box center [103, 221] width 19 height 8
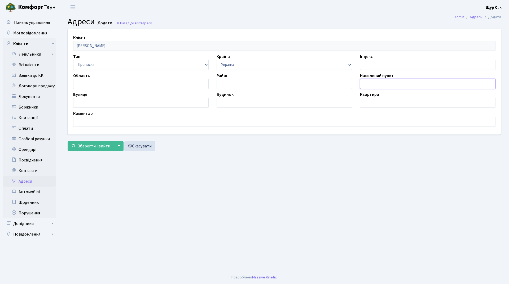
click at [383, 85] on input "text" at bounding box center [427, 84] width 135 height 10
type input "[GEOGRAPHIC_DATA]"
click at [111, 102] on input "text" at bounding box center [140, 103] width 135 height 10
type input "Ягідна"
click at [234, 98] on div "Будинок" at bounding box center [284, 99] width 143 height 16
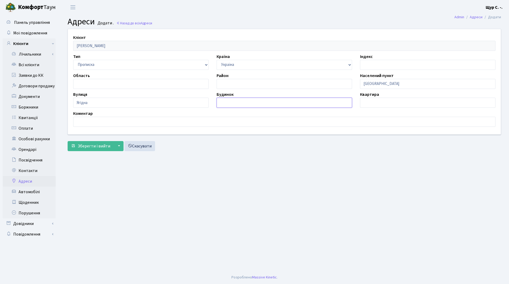
click at [236, 103] on input "text" at bounding box center [284, 103] width 135 height 10
type input "60/9А"
click at [380, 101] on input "text" at bounding box center [427, 103] width 135 height 10
click at [83, 145] on span "Зберегти і вийти" at bounding box center [94, 146] width 33 height 6
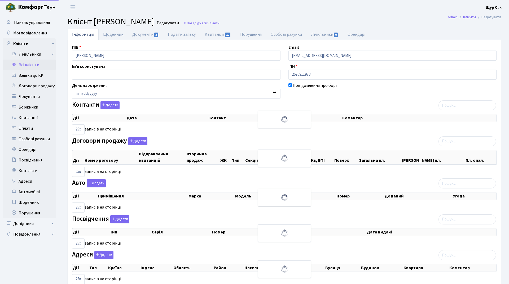
select select "25"
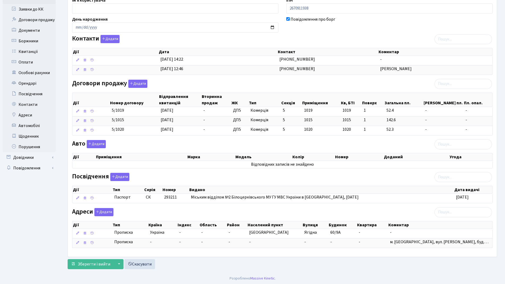
scroll to position [67, 0]
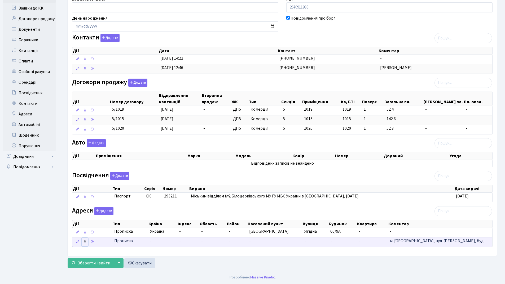
click at [84, 240] on icon at bounding box center [85, 242] width 4 height 4
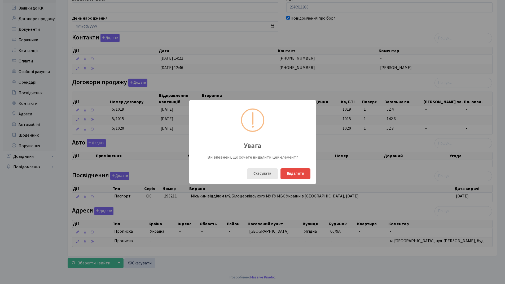
click at [272, 176] on button "Скасувати" at bounding box center [262, 174] width 31 height 11
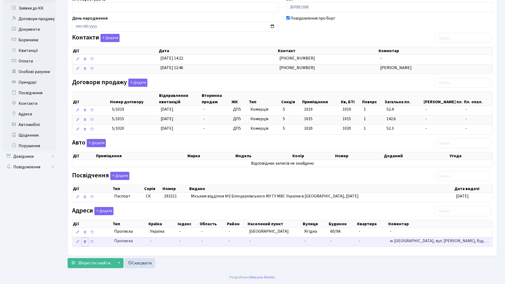
click at [85, 242] on icon at bounding box center [85, 242] width 4 height 4
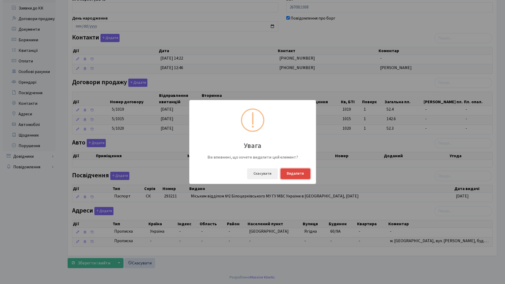
click at [302, 174] on button "Видалити" at bounding box center [295, 174] width 30 height 11
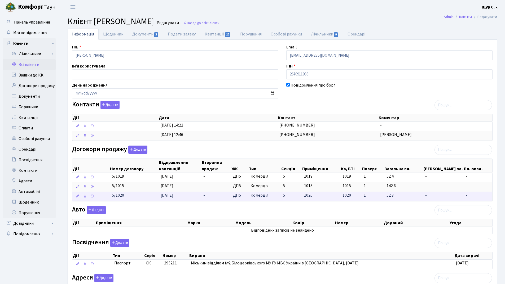
scroll to position [0, 0]
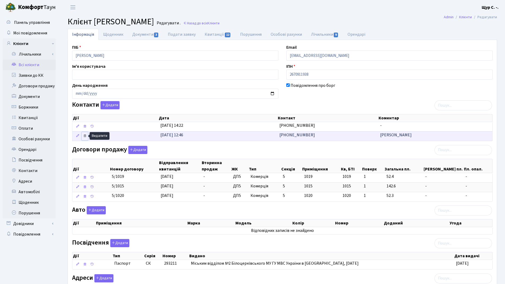
click at [84, 136] on icon at bounding box center [85, 136] width 4 height 4
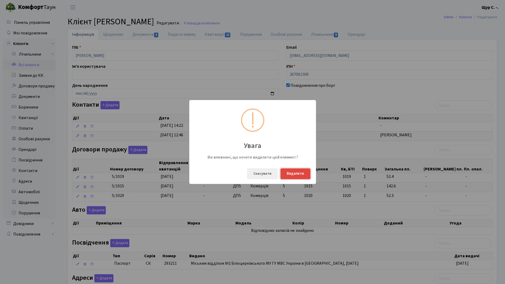
click at [286, 175] on button "Видалити" at bounding box center [295, 174] width 30 height 11
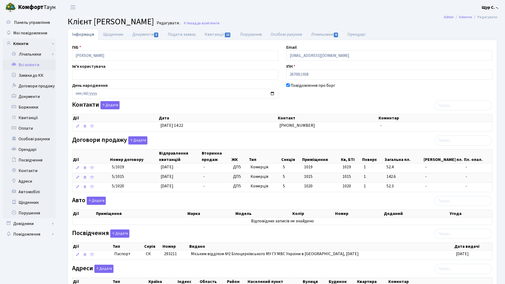
click at [23, 65] on link "Всі клієнти" at bounding box center [29, 65] width 53 height 11
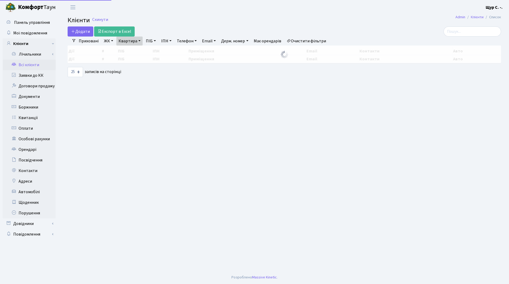
select select "25"
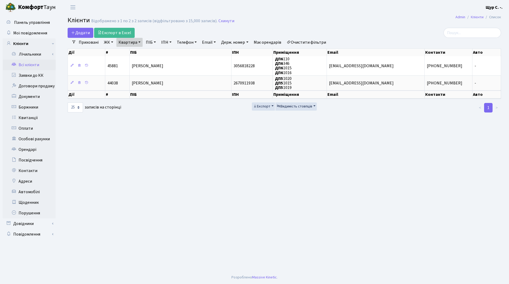
click at [141, 41] on link "Квартира" at bounding box center [129, 42] width 26 height 9
click at [137, 54] on input "1015" at bounding box center [132, 53] width 31 height 10
type input "1"
type input "363"
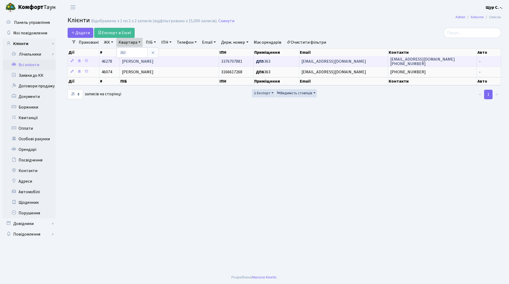
click at [141, 60] on span "[PERSON_NAME]" at bounding box center [138, 62] width 32 height 6
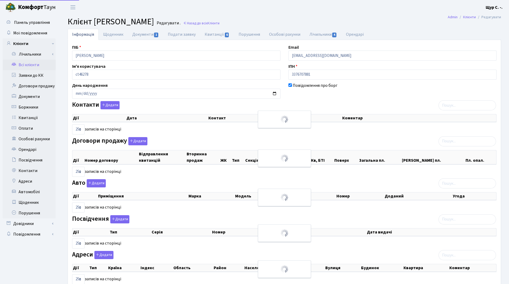
select select "25"
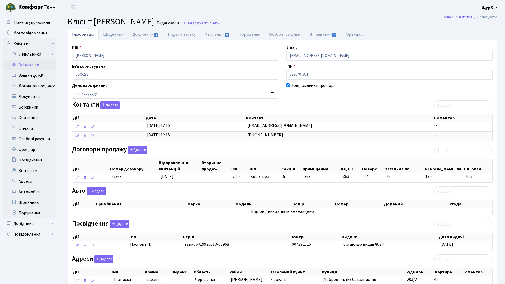
click at [32, 65] on link "Всі клієнти" at bounding box center [29, 65] width 53 height 11
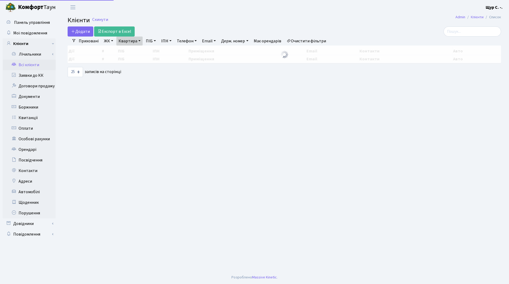
select select "25"
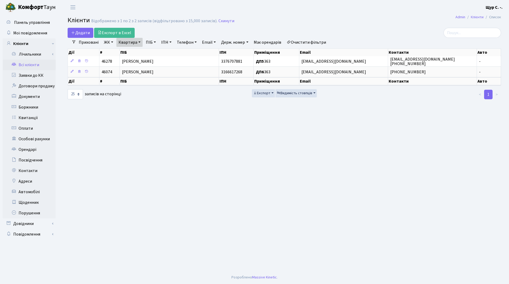
click at [136, 43] on link "Квартира" at bounding box center [129, 42] width 26 height 9
click at [136, 51] on input "363" at bounding box center [132, 53] width 31 height 10
type input "3"
type input "а24"
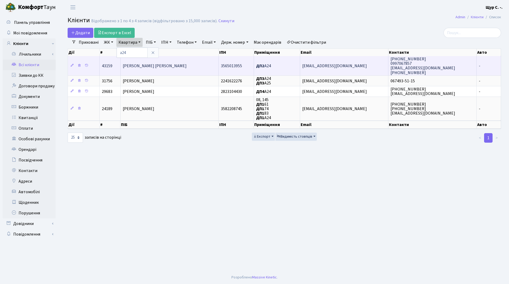
click at [179, 65] on span "[PERSON_NAME] [PERSON_NAME]" at bounding box center [155, 66] width 64 height 6
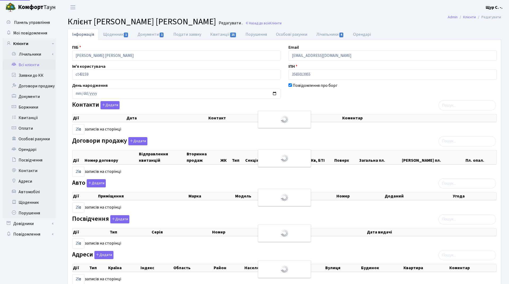
select select "25"
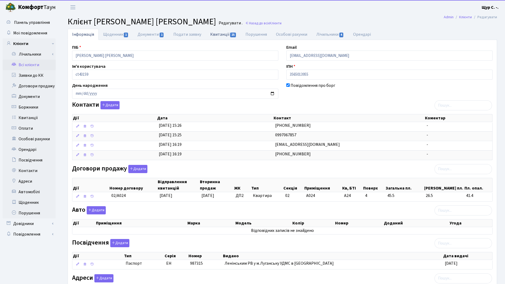
click at [221, 34] on link "Квитанції 25" at bounding box center [223, 34] width 35 height 11
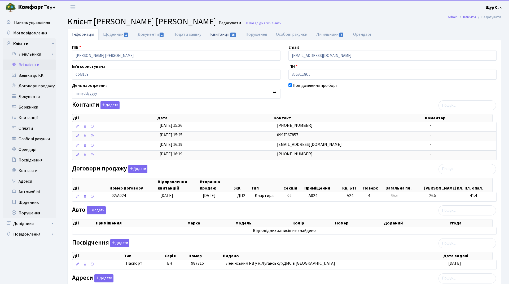
select select "25"
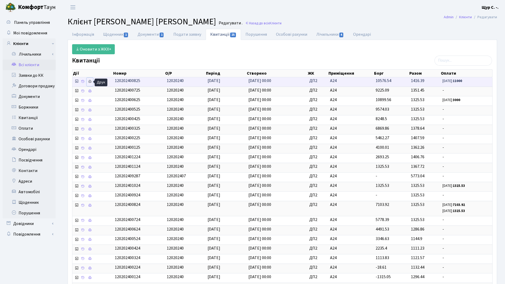
click at [90, 84] on link at bounding box center [90, 82] width 6 height 8
click at [36, 67] on link "Всі клієнти" at bounding box center [29, 65] width 53 height 11
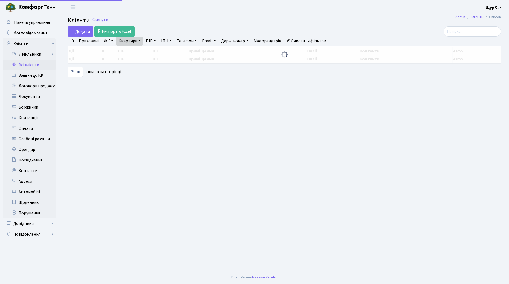
select select "25"
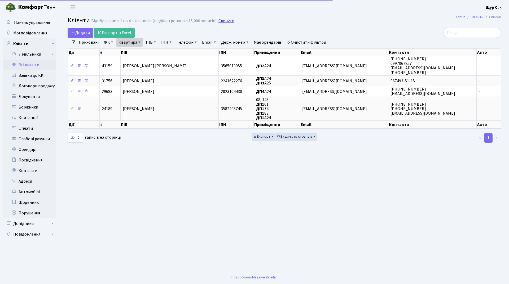
click at [228, 21] on link "Скинути" at bounding box center [226, 21] width 16 height 5
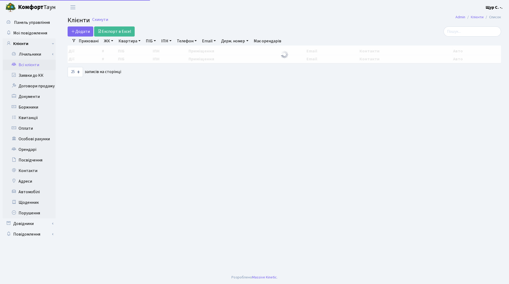
select select "25"
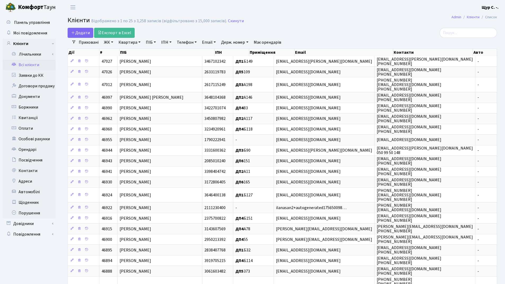
click at [122, 43] on link "Квартира" at bounding box center [129, 42] width 26 height 9
type input "а82"
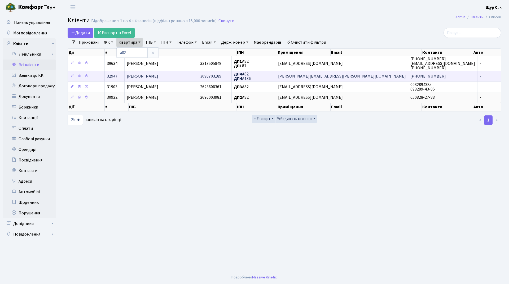
click at [182, 79] on td "[PERSON_NAME]" at bounding box center [161, 76] width 73 height 11
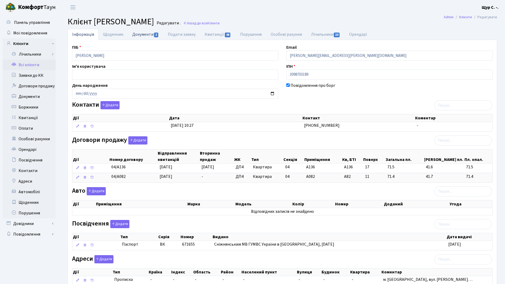
click at [136, 33] on link "Документи 2" at bounding box center [146, 34] width 36 height 11
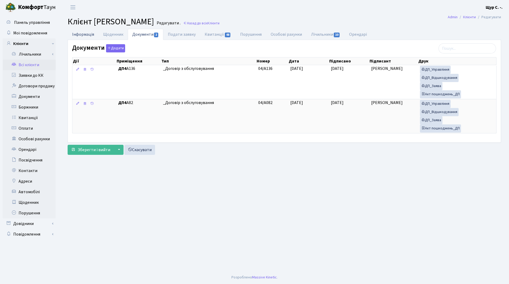
click at [85, 32] on link "Інформація" at bounding box center [83, 34] width 31 height 11
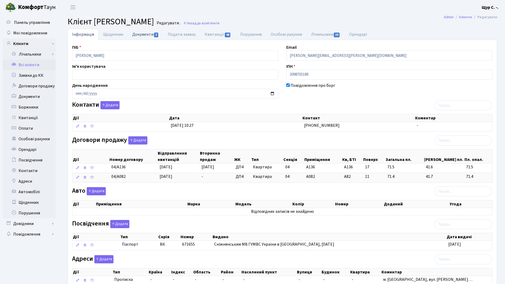
click at [147, 32] on link "Документи 2" at bounding box center [146, 34] width 36 height 11
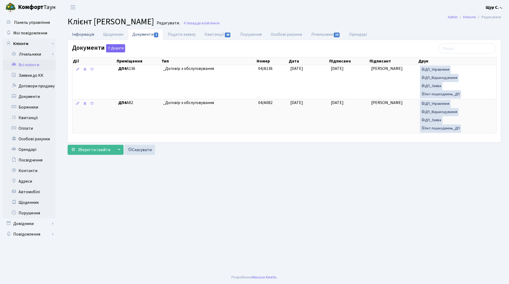
click at [86, 34] on link "Інформація" at bounding box center [83, 34] width 31 height 11
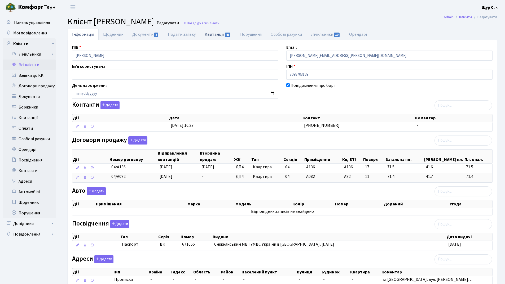
click at [214, 34] on link "Квитанції 48" at bounding box center [217, 34] width 35 height 11
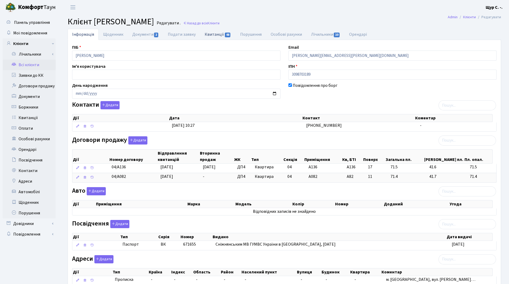
select select "25"
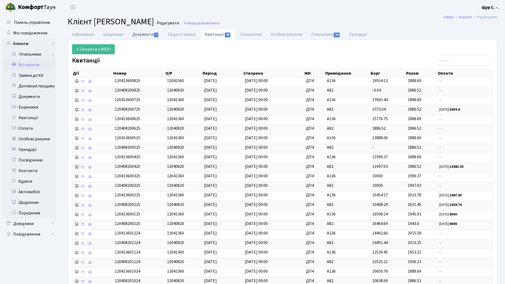
click at [135, 35] on link "Документи 2" at bounding box center [146, 34] width 36 height 11
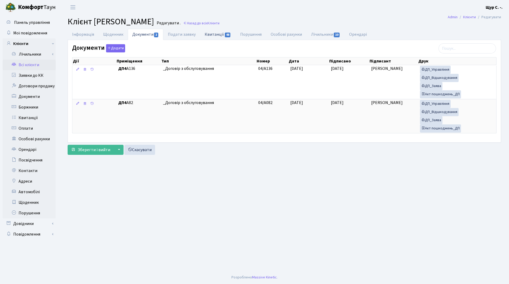
click at [210, 35] on link "Квитанції 48" at bounding box center [217, 34] width 35 height 11
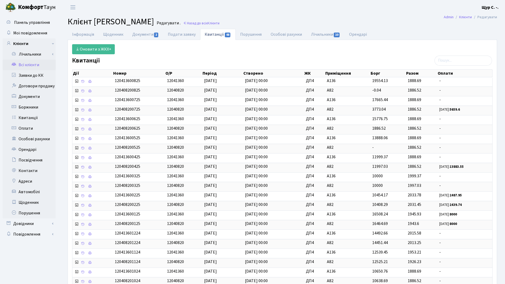
click at [23, 67] on link "Всі клієнти" at bounding box center [29, 65] width 53 height 11
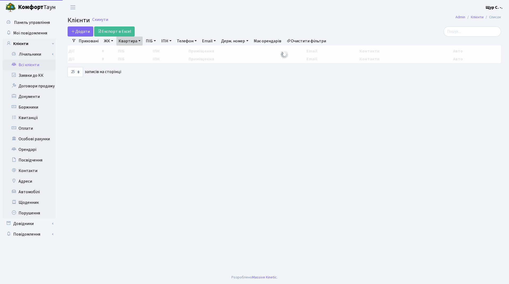
select select "25"
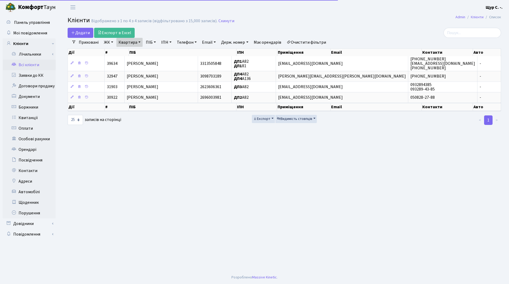
click at [139, 41] on link "Квартира" at bounding box center [129, 42] width 26 height 9
click at [134, 51] on input "а82" at bounding box center [132, 53] width 31 height 10
type input "а"
type input "38"
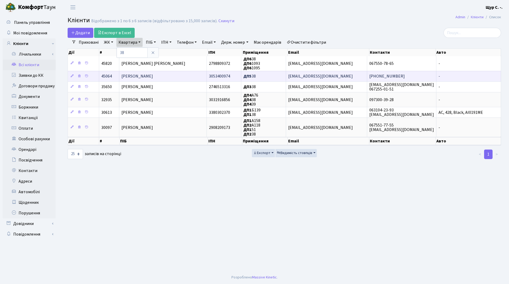
click at [133, 80] on td "Зорін Роман Євгенович" at bounding box center [162, 76] width 87 height 11
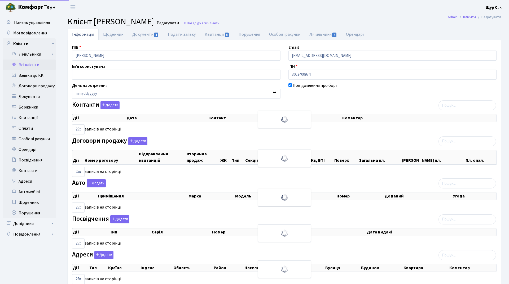
select select "25"
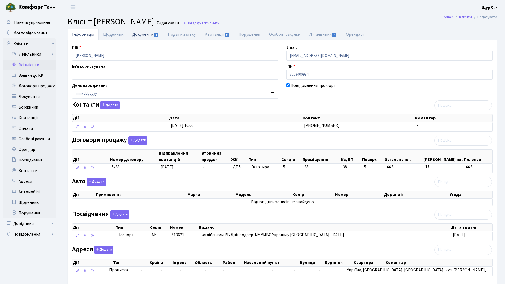
click at [139, 35] on link "Документи 1" at bounding box center [146, 34] width 36 height 11
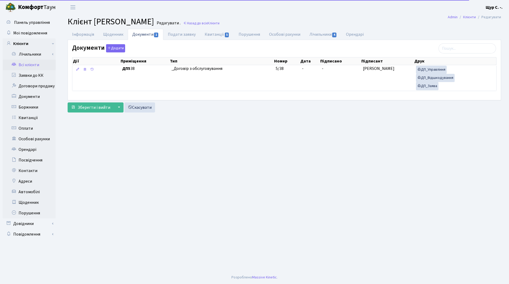
click at [33, 67] on link "Всі клієнти" at bounding box center [29, 65] width 53 height 11
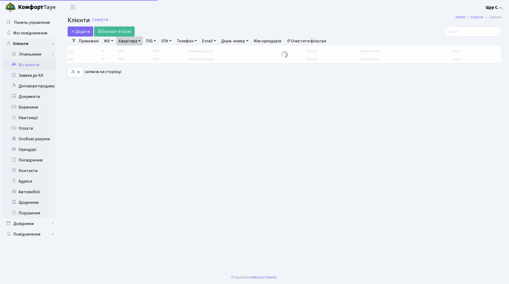
select select "25"
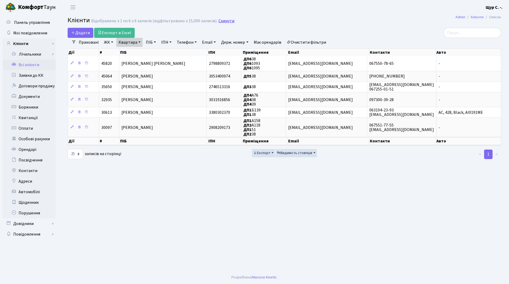
click at [218, 22] on link "Скинути" at bounding box center [226, 21] width 16 height 5
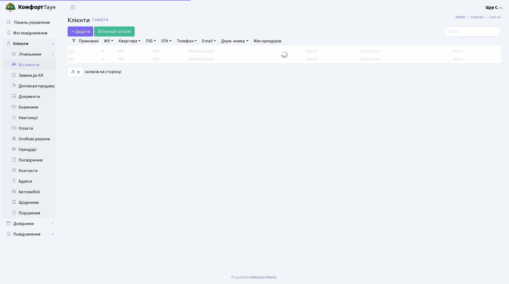
select select "25"
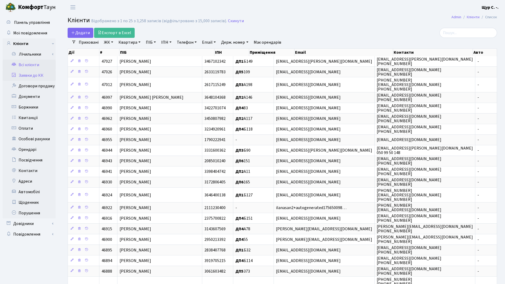
click at [38, 77] on link "Заявки до КК" at bounding box center [29, 75] width 53 height 11
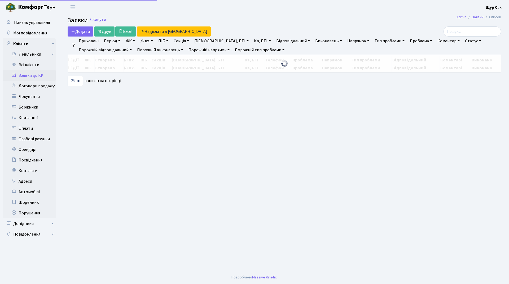
select select "25"
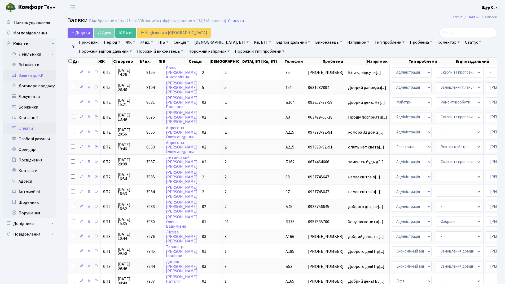
click at [29, 129] on link "Оплати" at bounding box center [29, 128] width 53 height 11
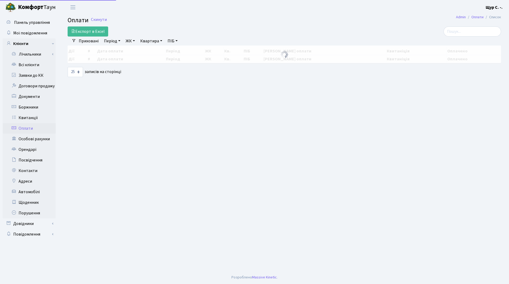
select select "25"
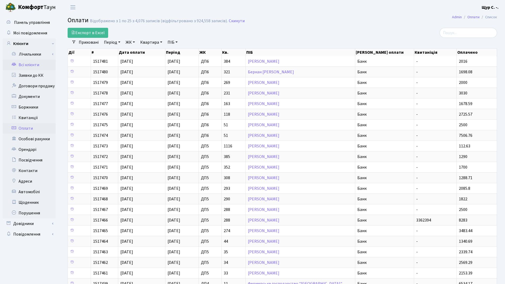
click at [41, 65] on link "Всі клієнти" at bounding box center [29, 65] width 53 height 11
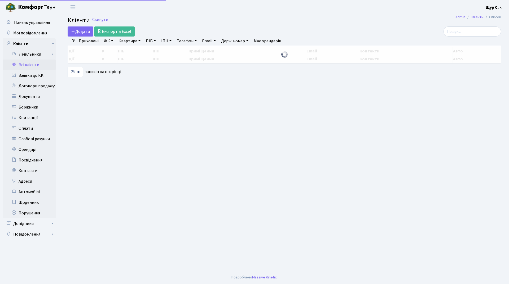
select select "25"
